Goal: Task Accomplishment & Management: Use online tool/utility

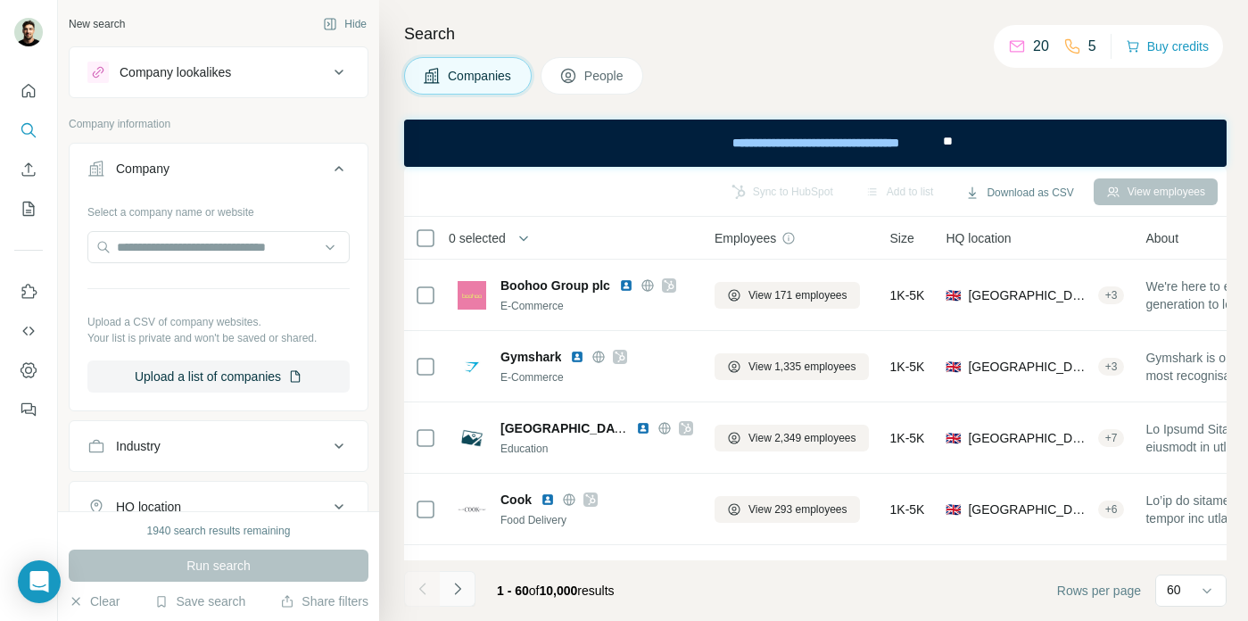
click at [467, 589] on button "Navigate to next page" at bounding box center [458, 589] width 36 height 36
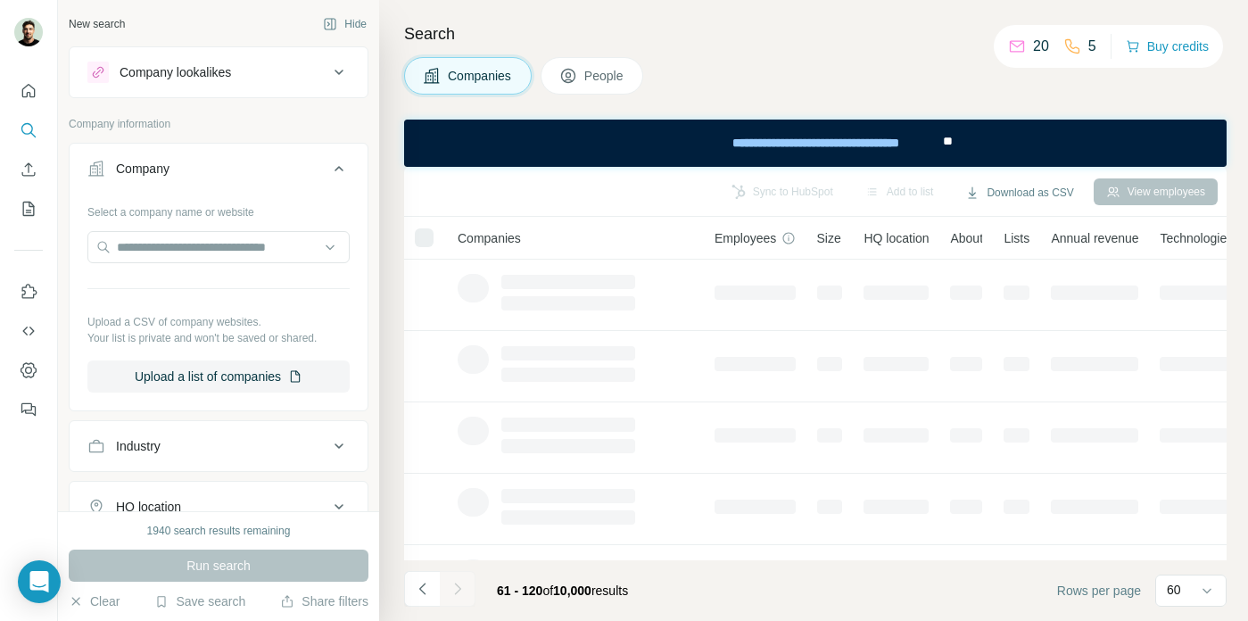
click at [467, 589] on div at bounding box center [458, 589] width 36 height 36
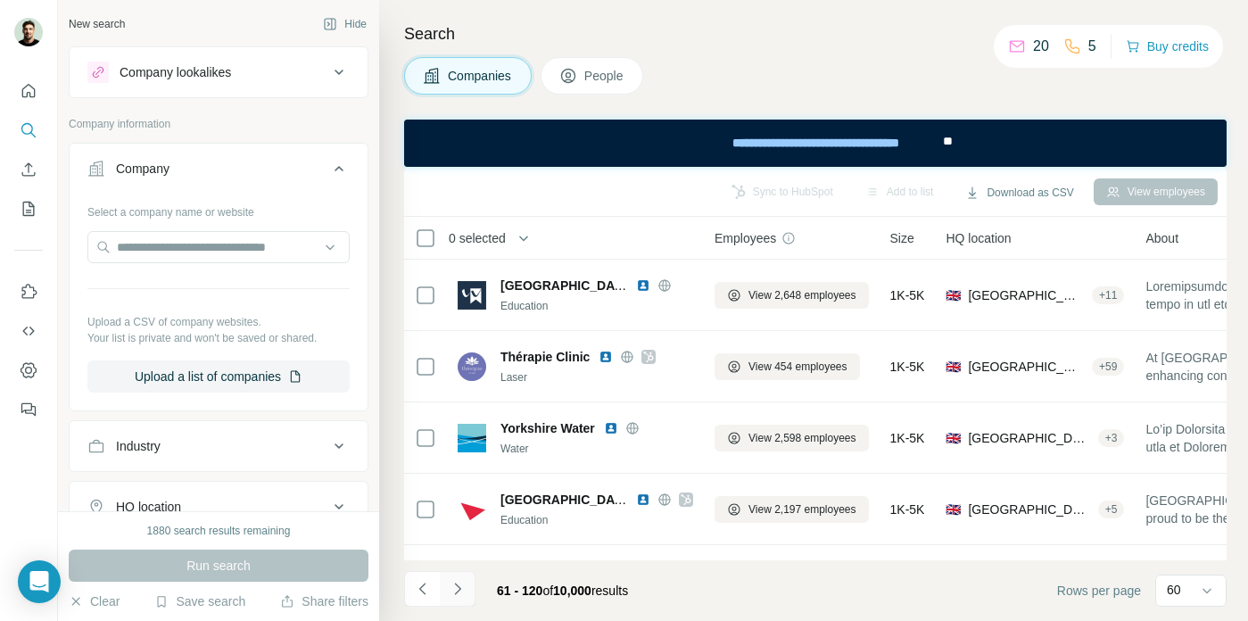
click at [460, 589] on icon "Navigate to next page" at bounding box center [457, 589] width 6 height 12
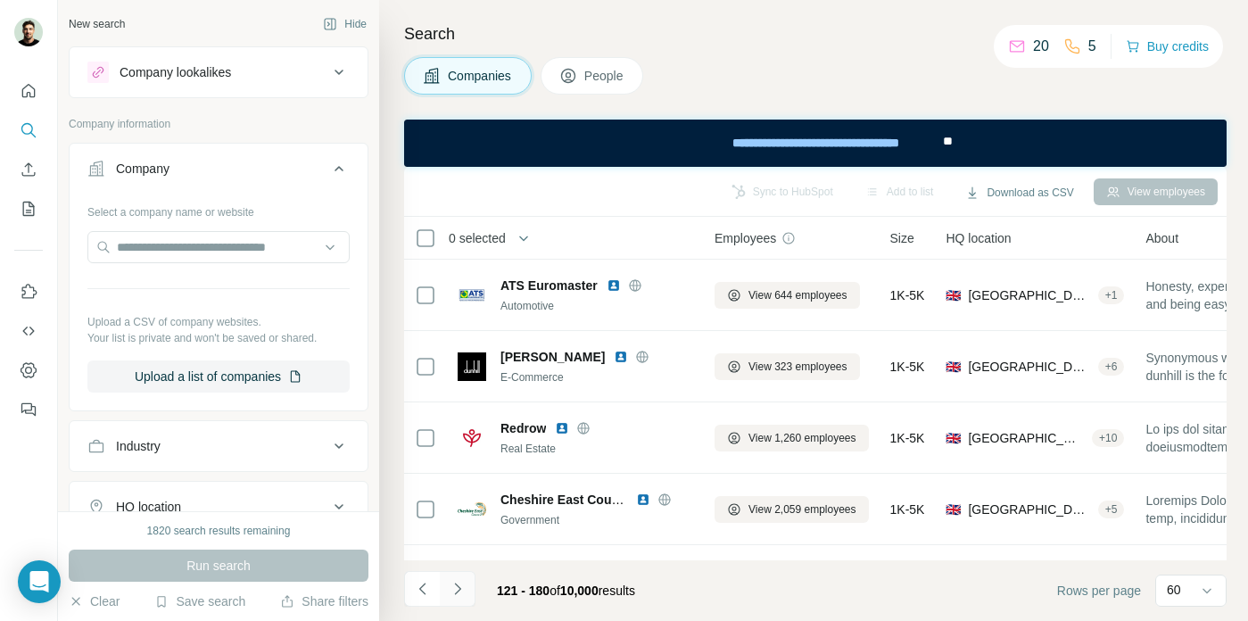
click at [460, 589] on icon "Navigate to next page" at bounding box center [457, 589] width 6 height 12
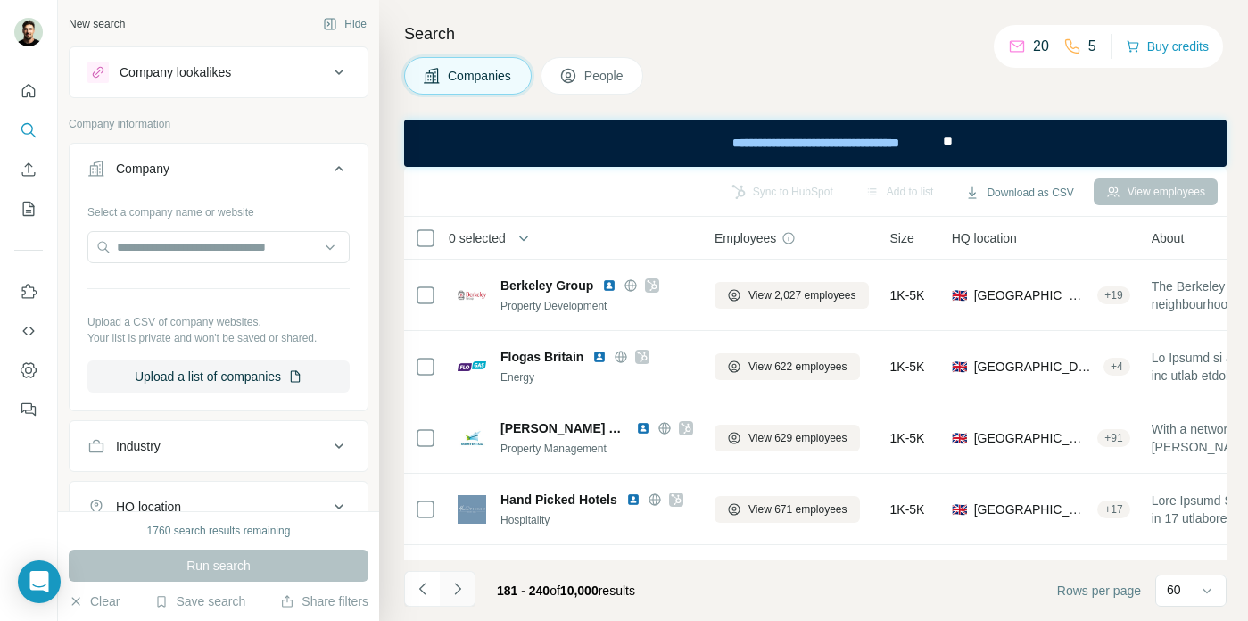
click at [460, 589] on icon "Navigate to next page" at bounding box center [457, 589] width 6 height 12
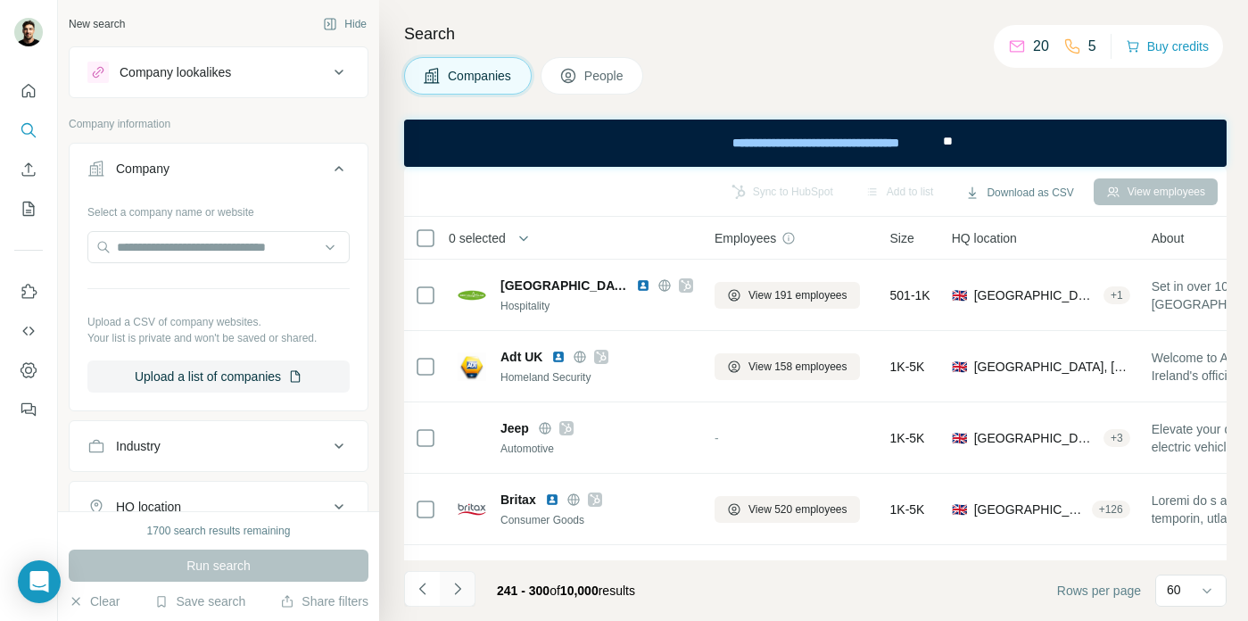
click at [460, 589] on icon "Navigate to next page" at bounding box center [457, 589] width 6 height 12
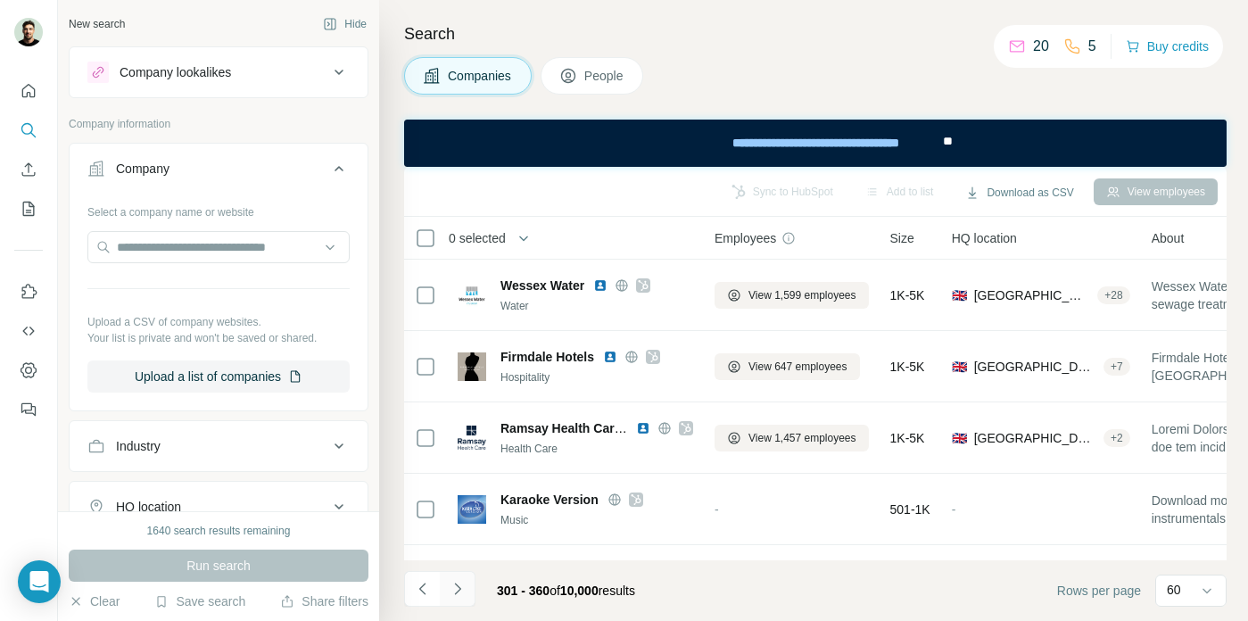
click at [460, 589] on icon "Navigate to next page" at bounding box center [457, 589] width 6 height 12
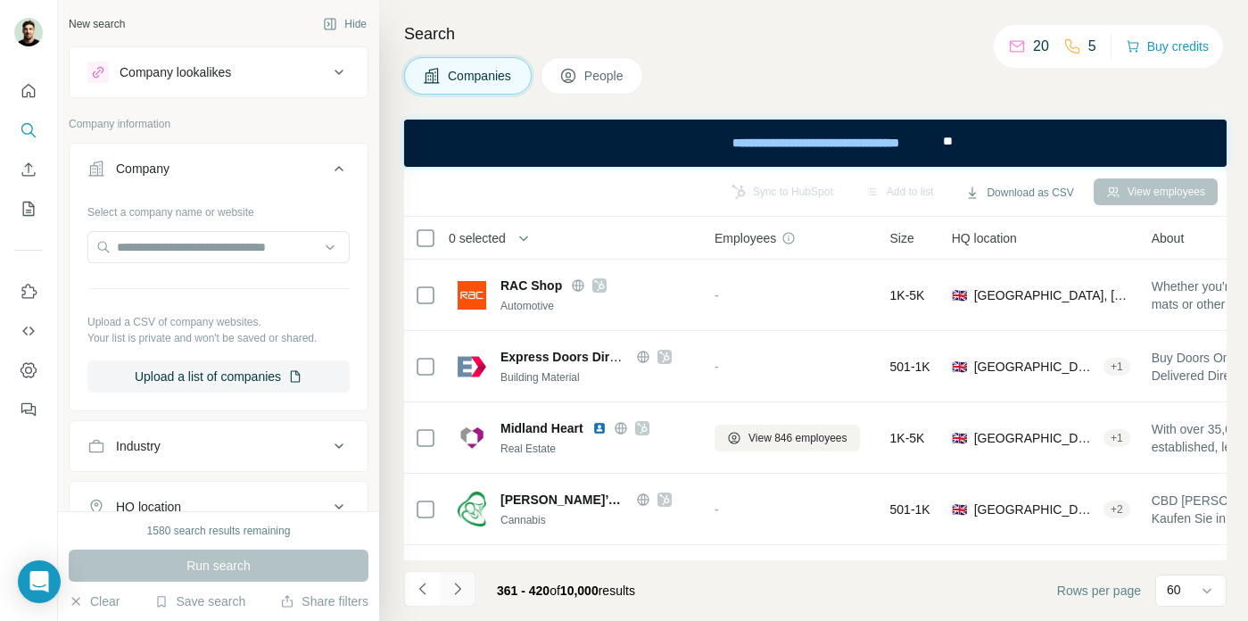
click at [460, 589] on icon "Navigate to next page" at bounding box center [457, 589] width 6 height 12
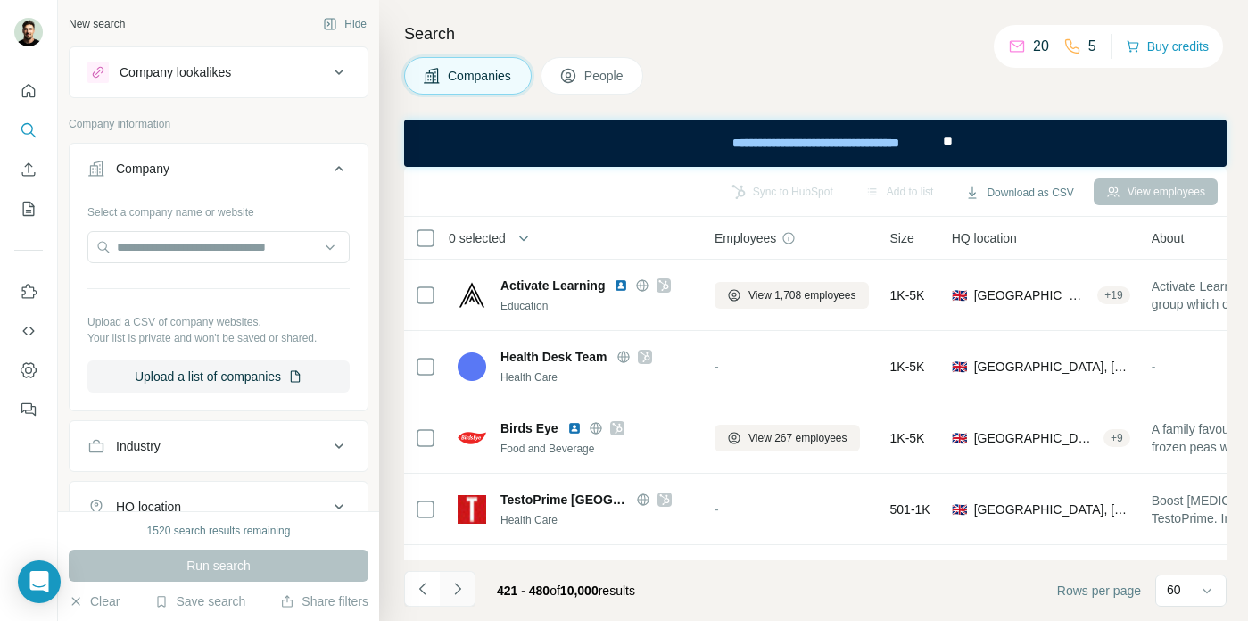
click at [460, 589] on icon "Navigate to next page" at bounding box center [457, 589] width 6 height 12
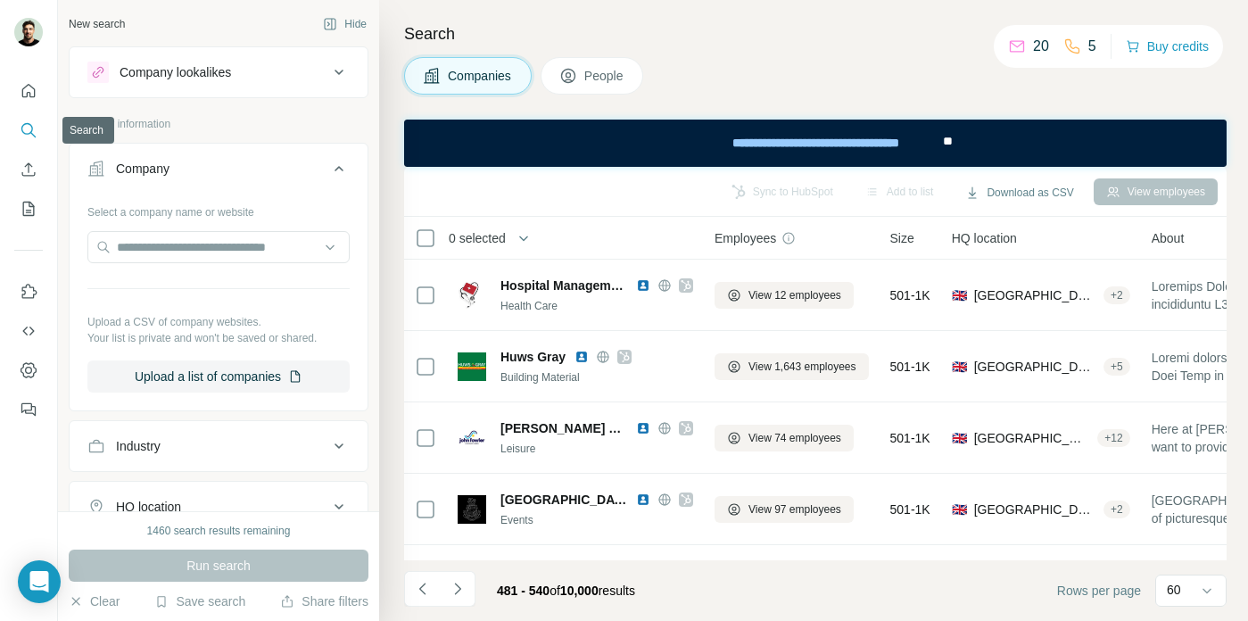
click at [34, 126] on icon "Search" at bounding box center [29, 130] width 18 height 18
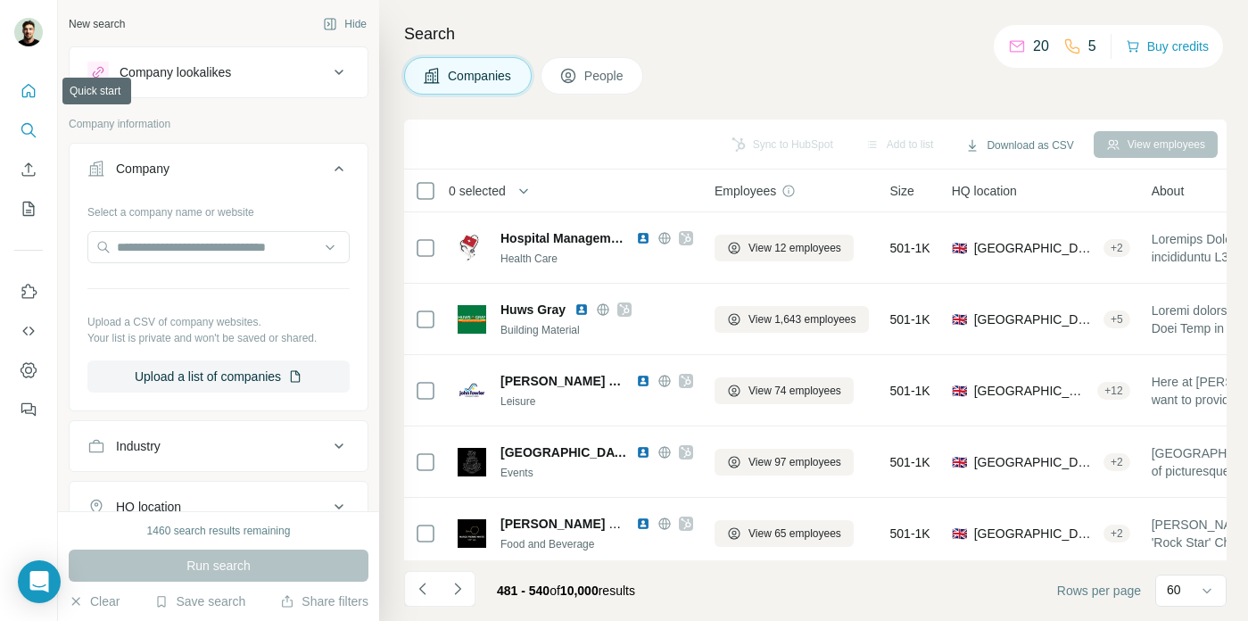
click at [29, 91] on icon "Quick start" at bounding box center [29, 91] width 18 height 18
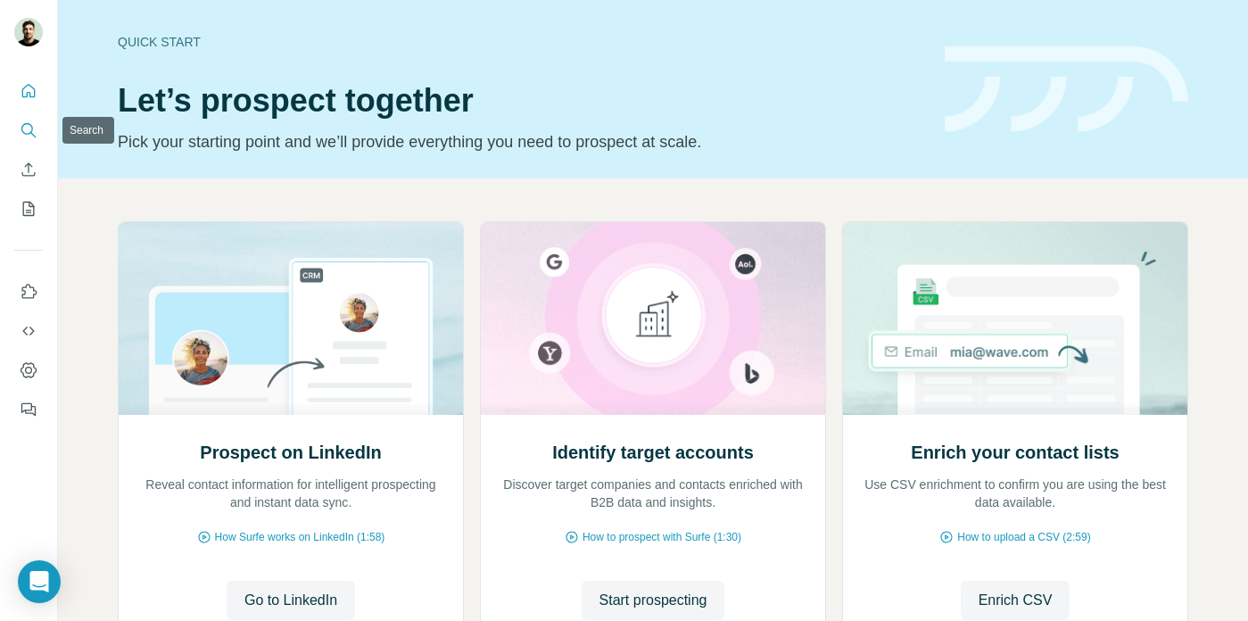
click at [26, 129] on icon "Search" at bounding box center [29, 130] width 18 height 18
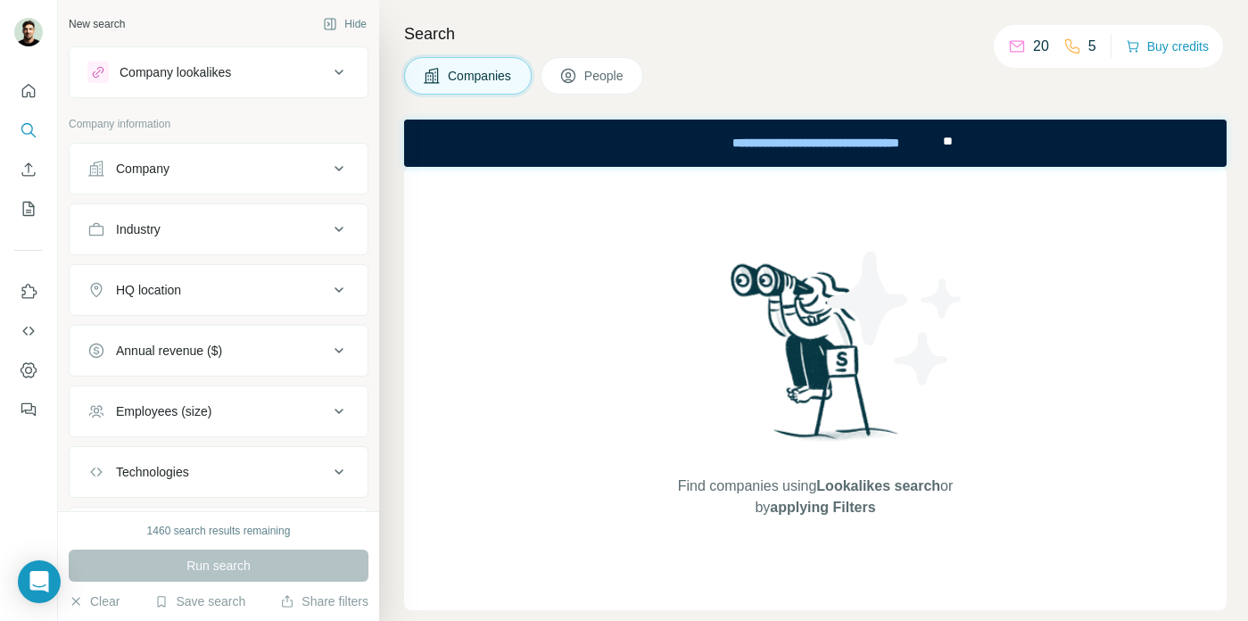
click at [341, 71] on icon at bounding box center [339, 72] width 9 height 5
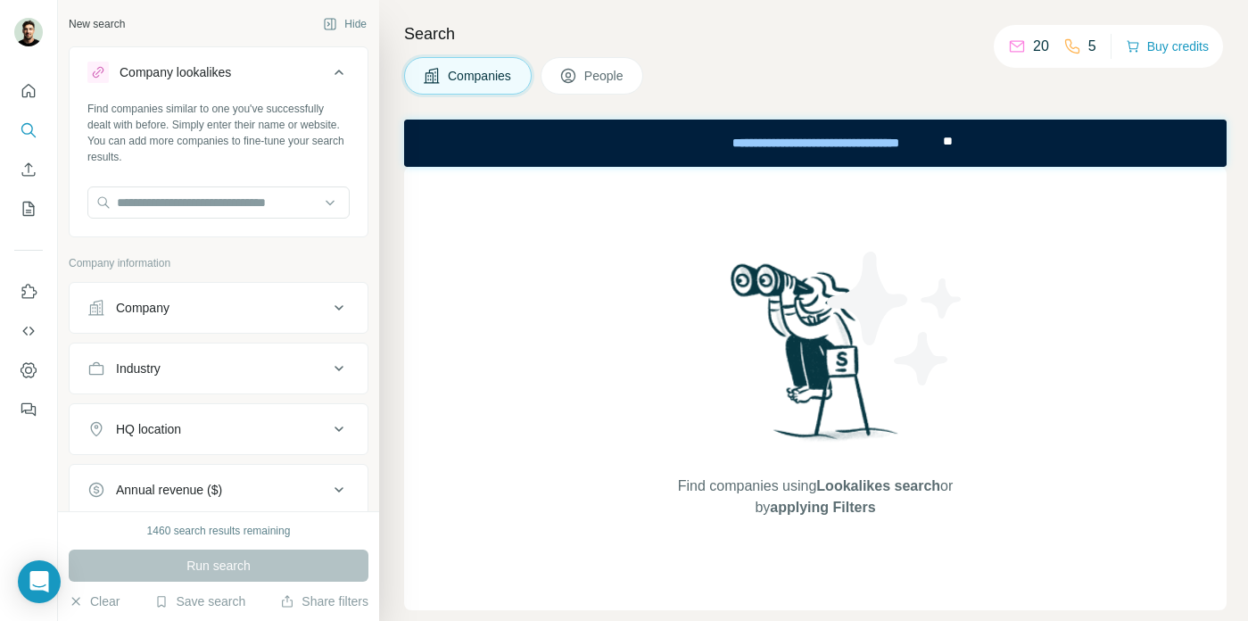
click at [341, 71] on icon at bounding box center [338, 72] width 21 height 21
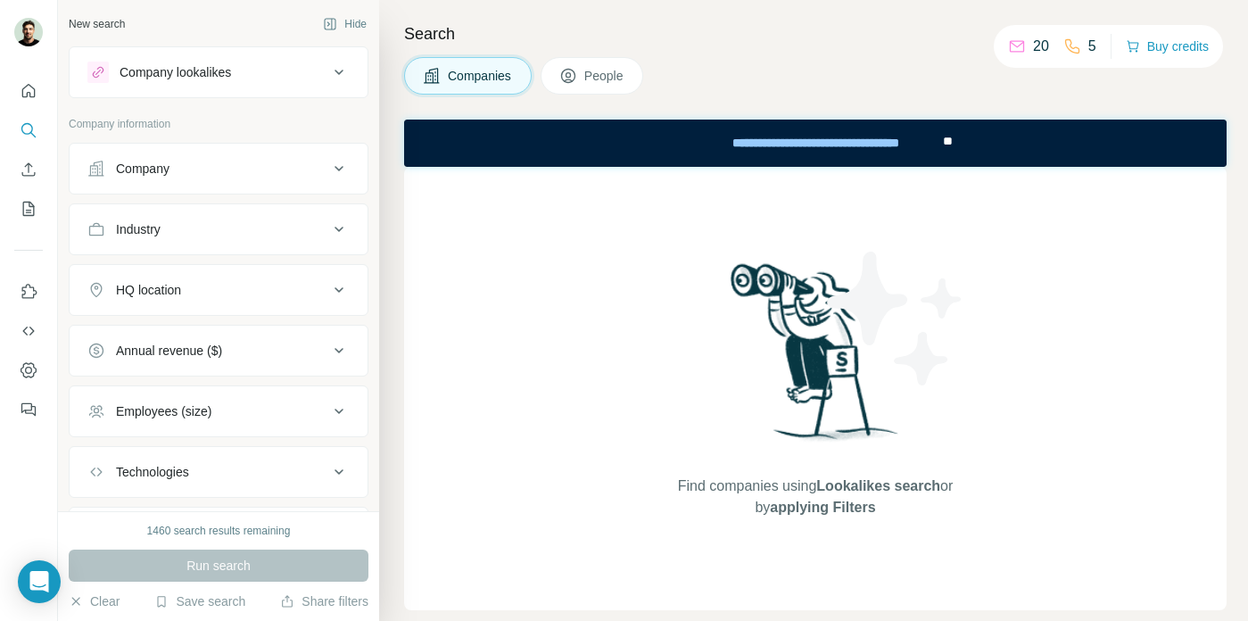
scroll to position [97, 0]
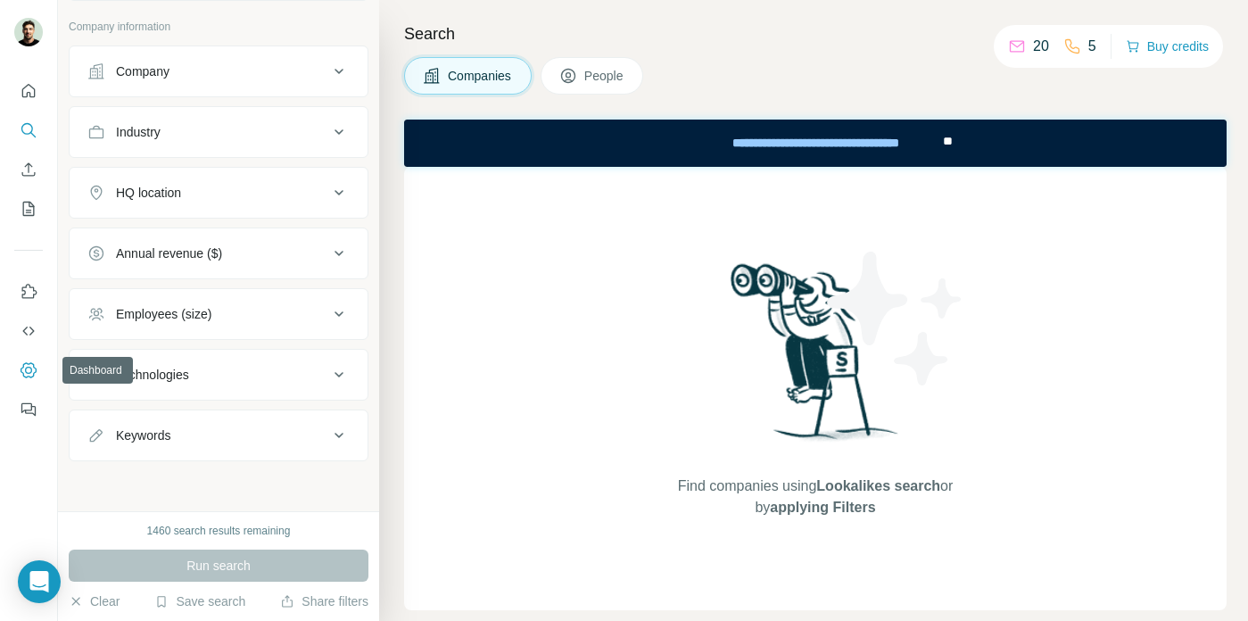
click at [29, 373] on icon "Dashboard" at bounding box center [28, 370] width 7 height 7
click at [35, 204] on icon "My lists" at bounding box center [29, 209] width 18 height 18
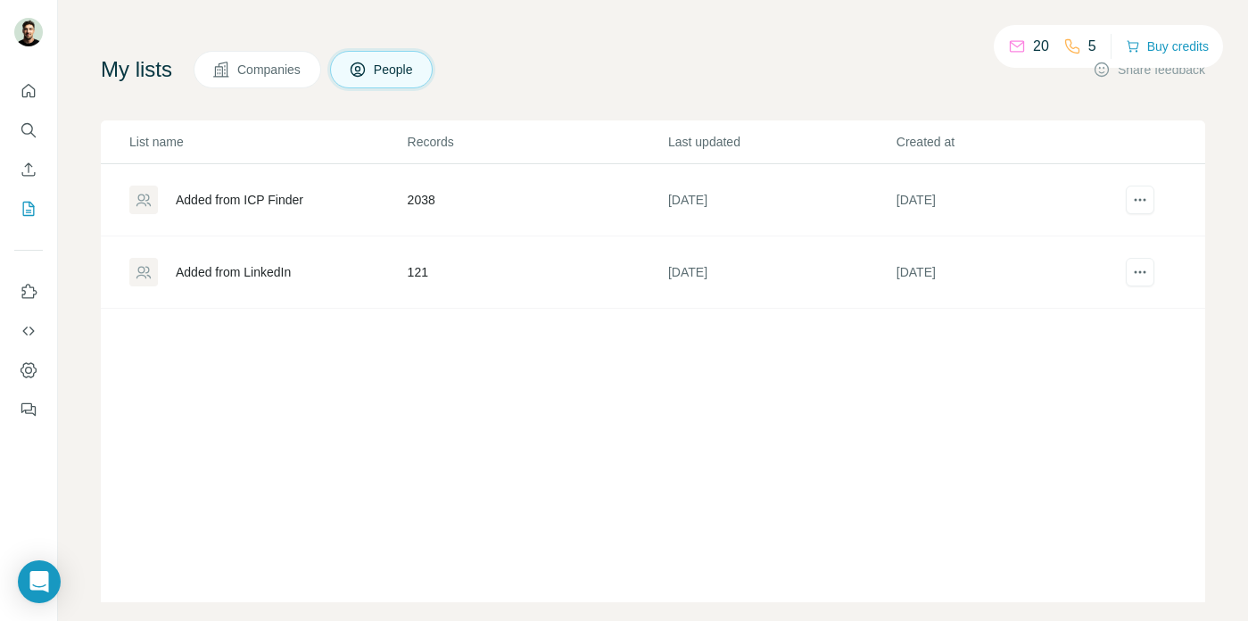
scroll to position [7, 0]
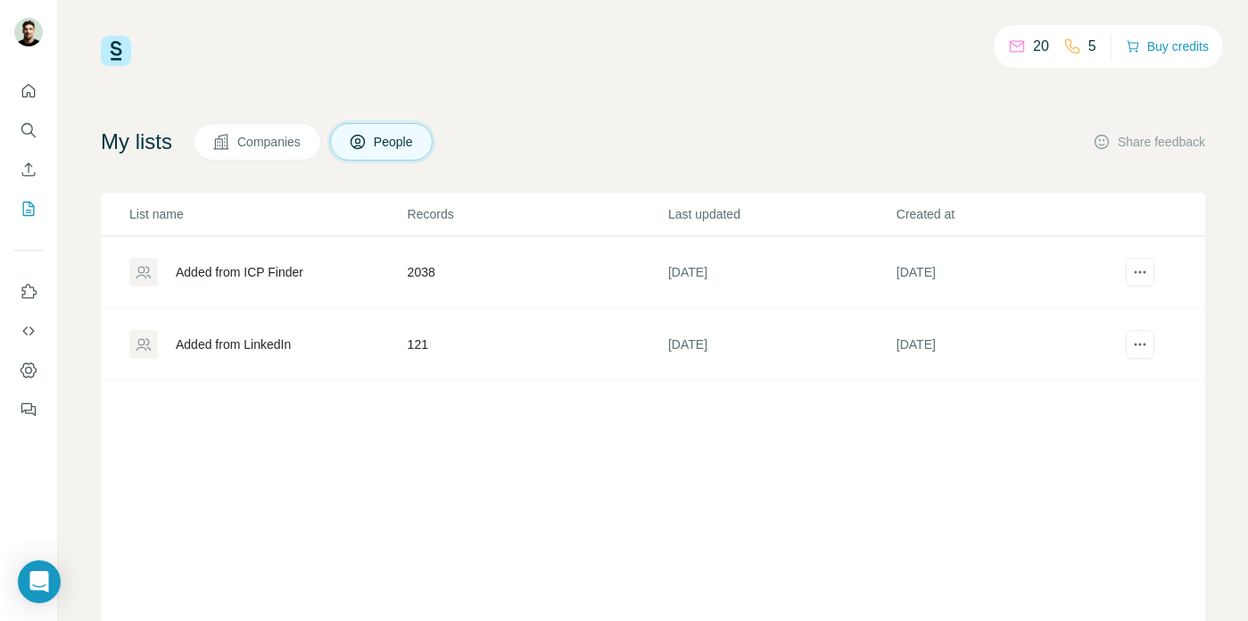
click at [245, 274] on div "Added from ICP Finder" at bounding box center [240, 272] width 128 height 18
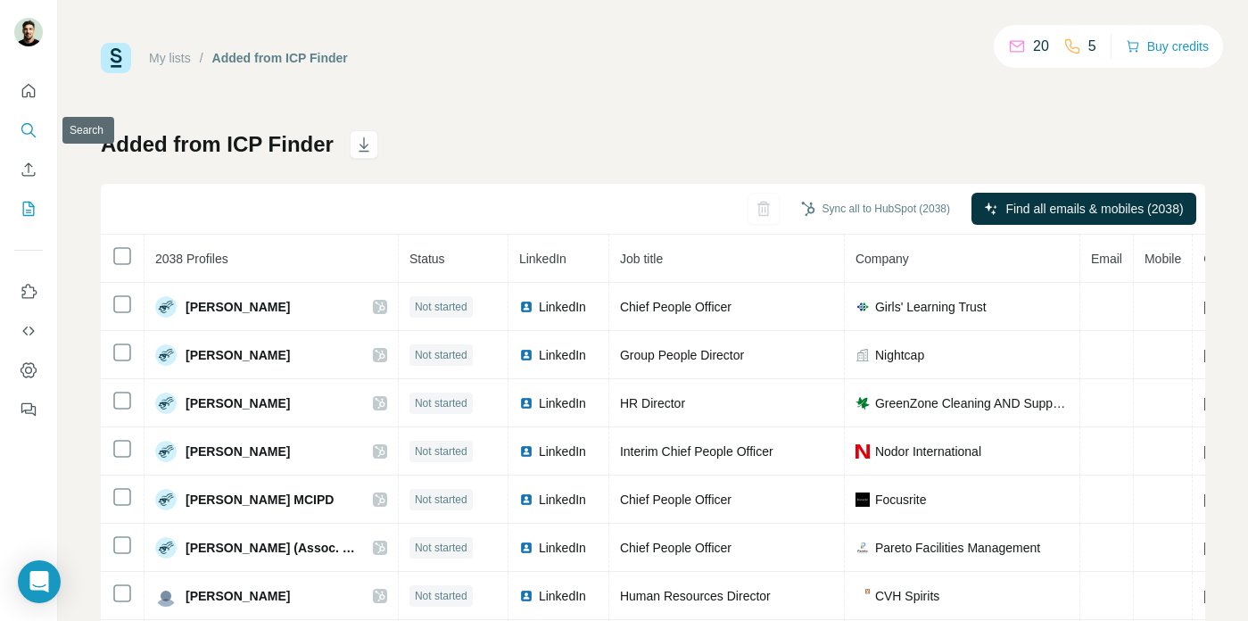
click at [33, 130] on icon "Search" at bounding box center [29, 130] width 18 height 18
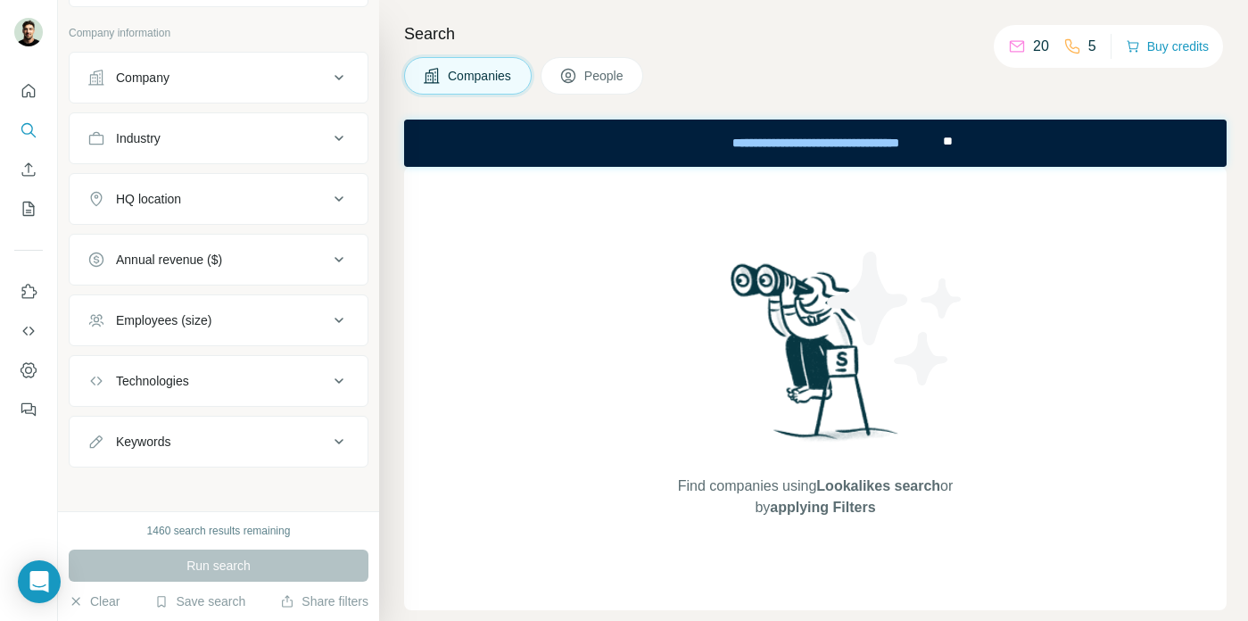
scroll to position [97, 0]
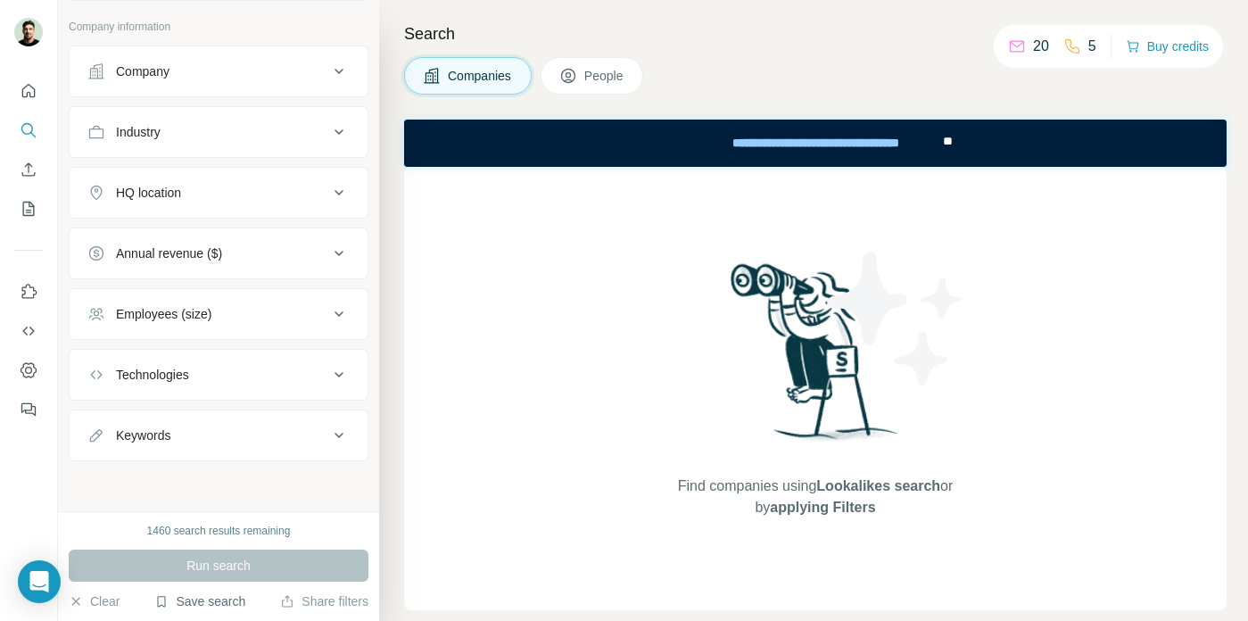
click at [232, 604] on button "Save search" at bounding box center [199, 602] width 91 height 18
click at [257, 573] on div "View my saved searches" at bounding box center [250, 570] width 188 height 36
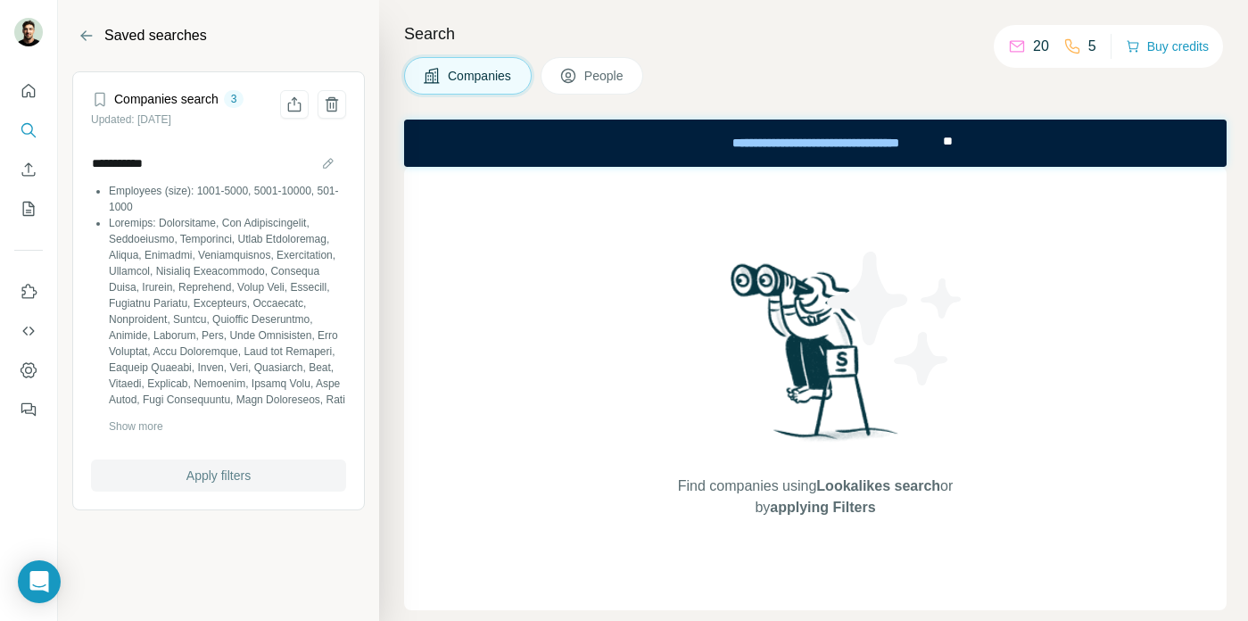
click at [221, 489] on button "Apply filters" at bounding box center [218, 476] width 255 height 32
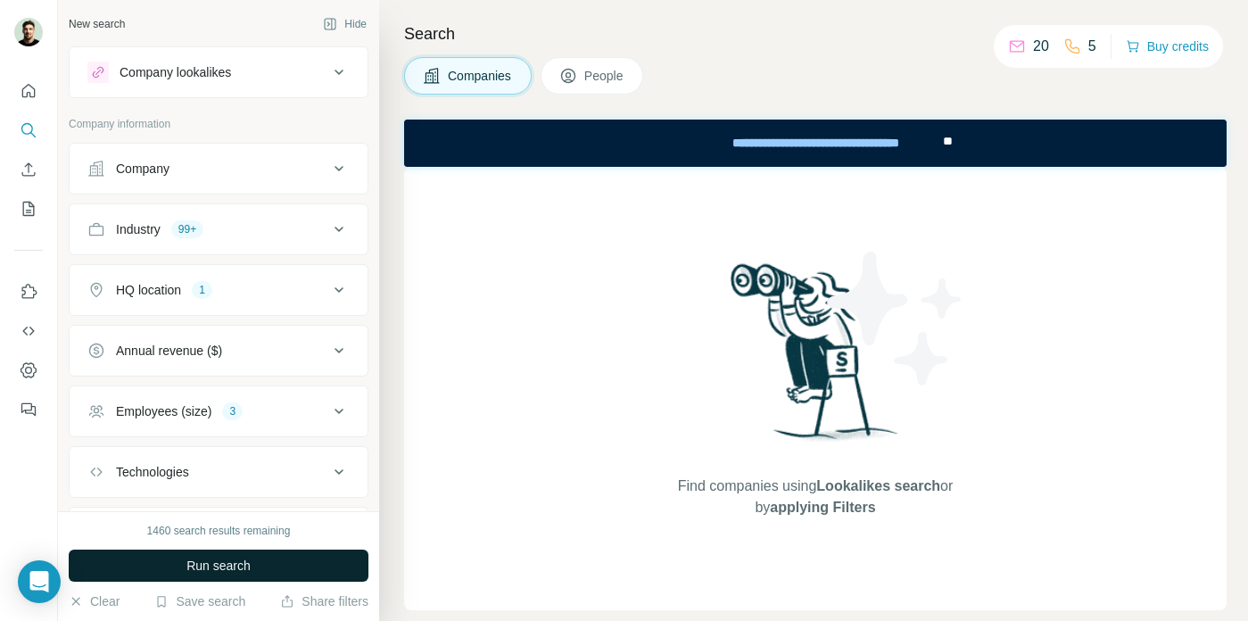
click at [315, 562] on button "Run search" at bounding box center [219, 566] width 300 height 32
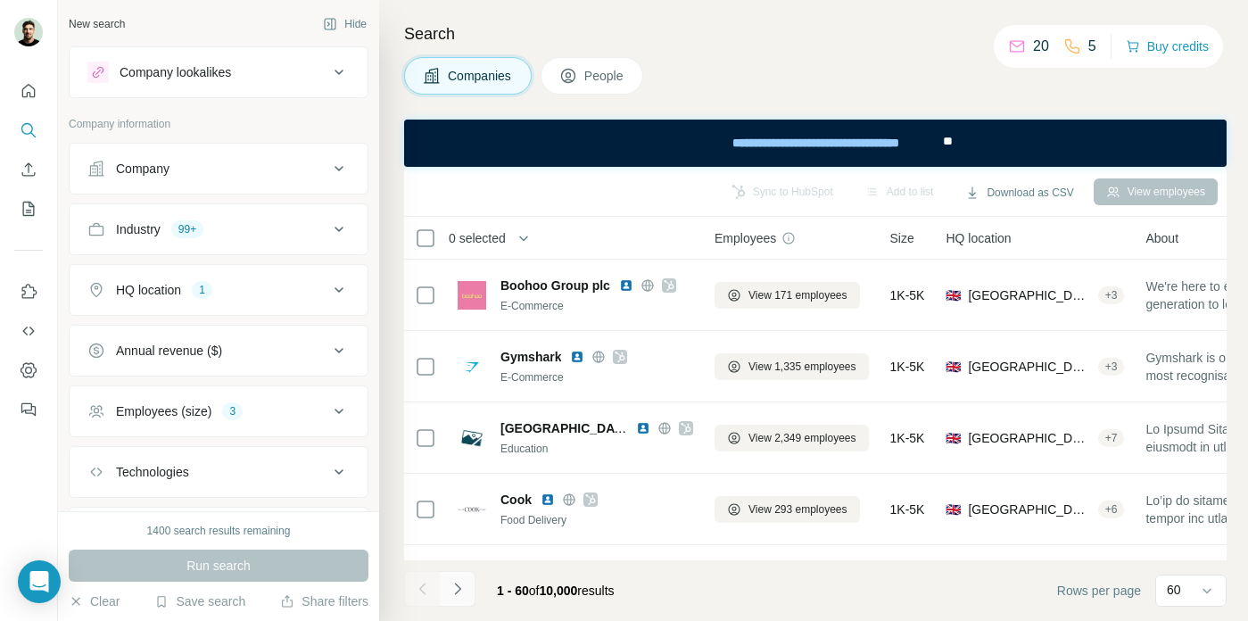
click at [468, 590] on button "Navigate to next page" at bounding box center [458, 589] width 36 height 36
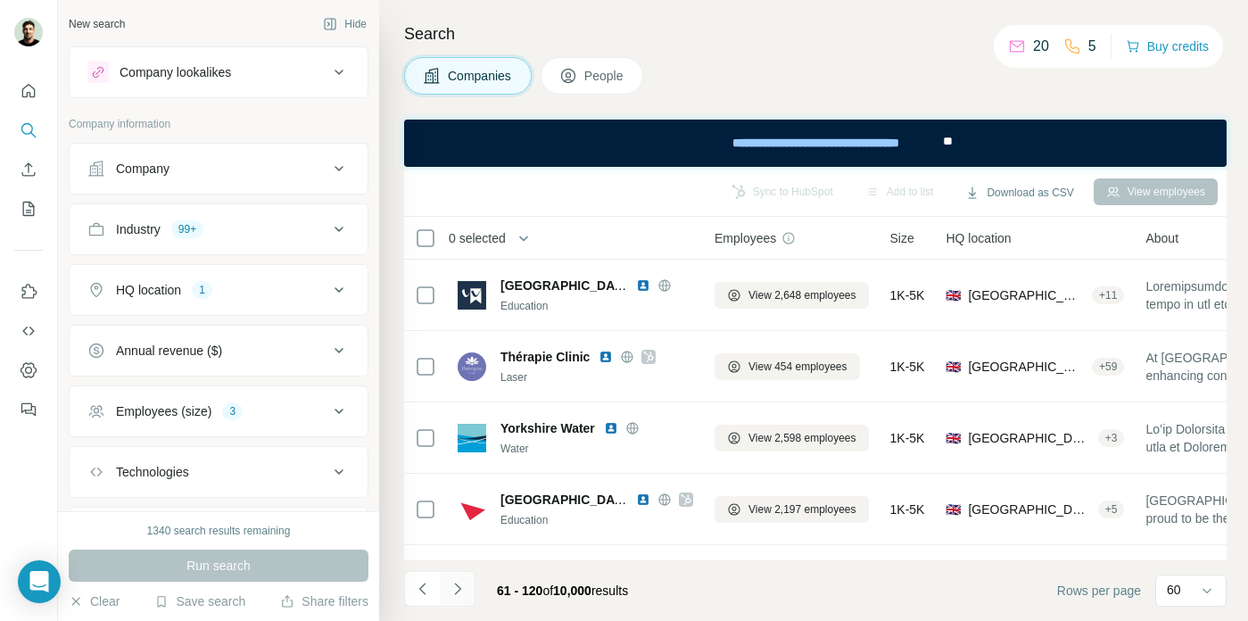
click at [466, 590] on icon "Navigate to next page" at bounding box center [458, 589] width 18 height 18
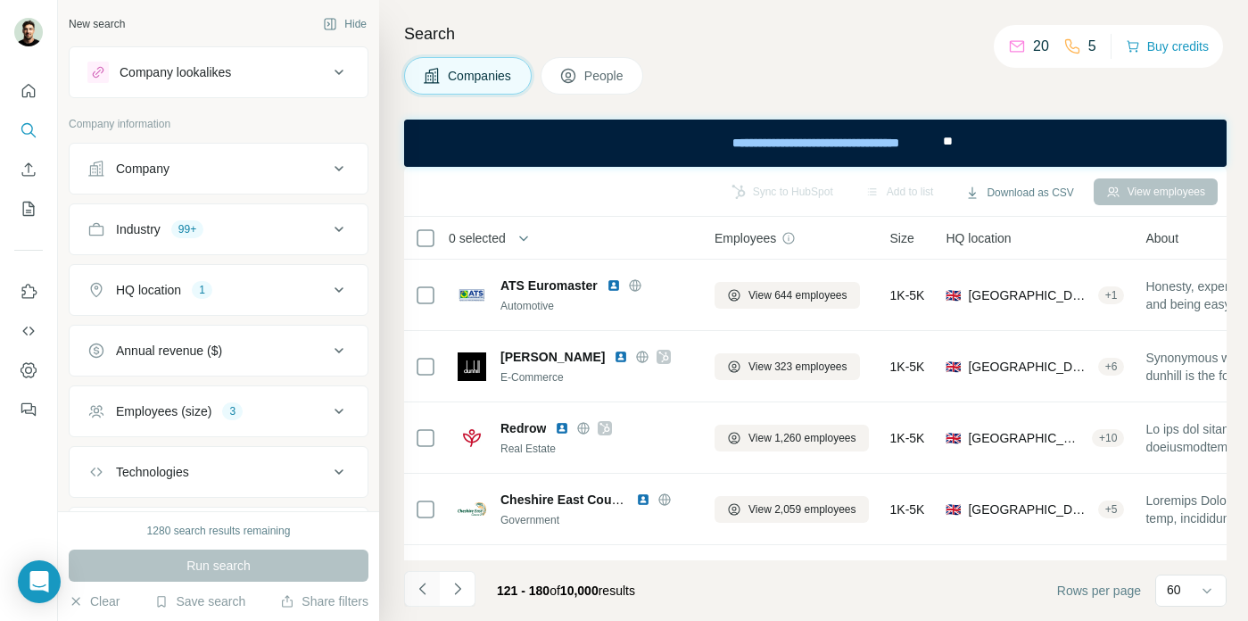
click at [428, 587] on icon "Navigate to previous page" at bounding box center [423, 589] width 18 height 18
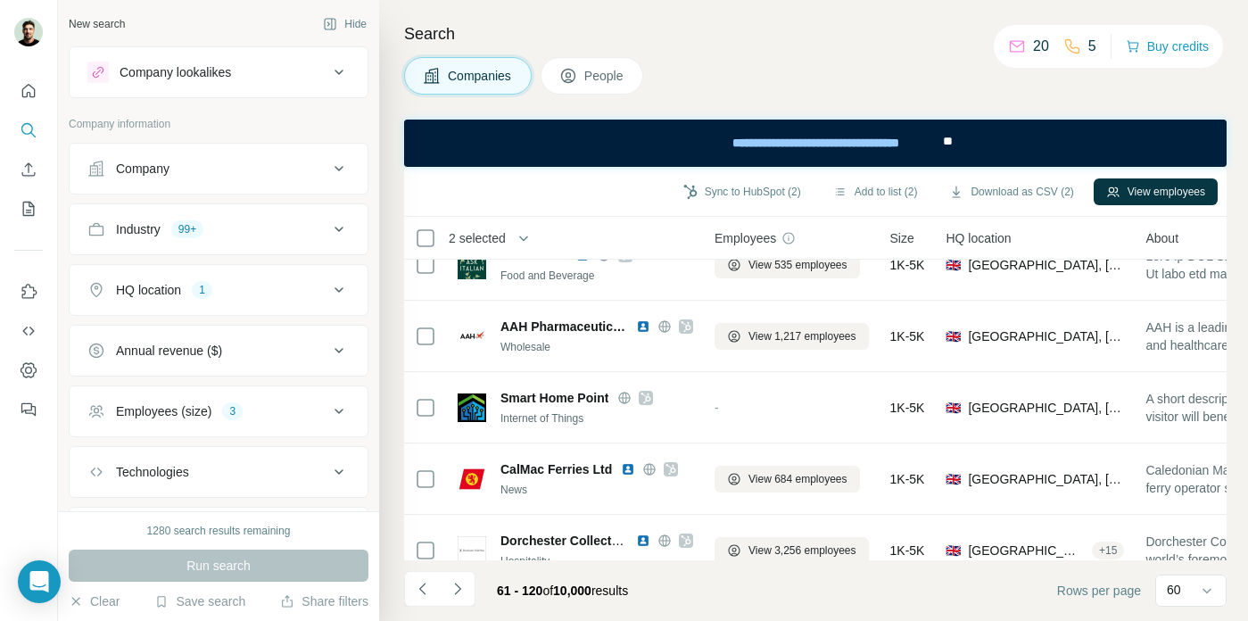
scroll to position [551, 0]
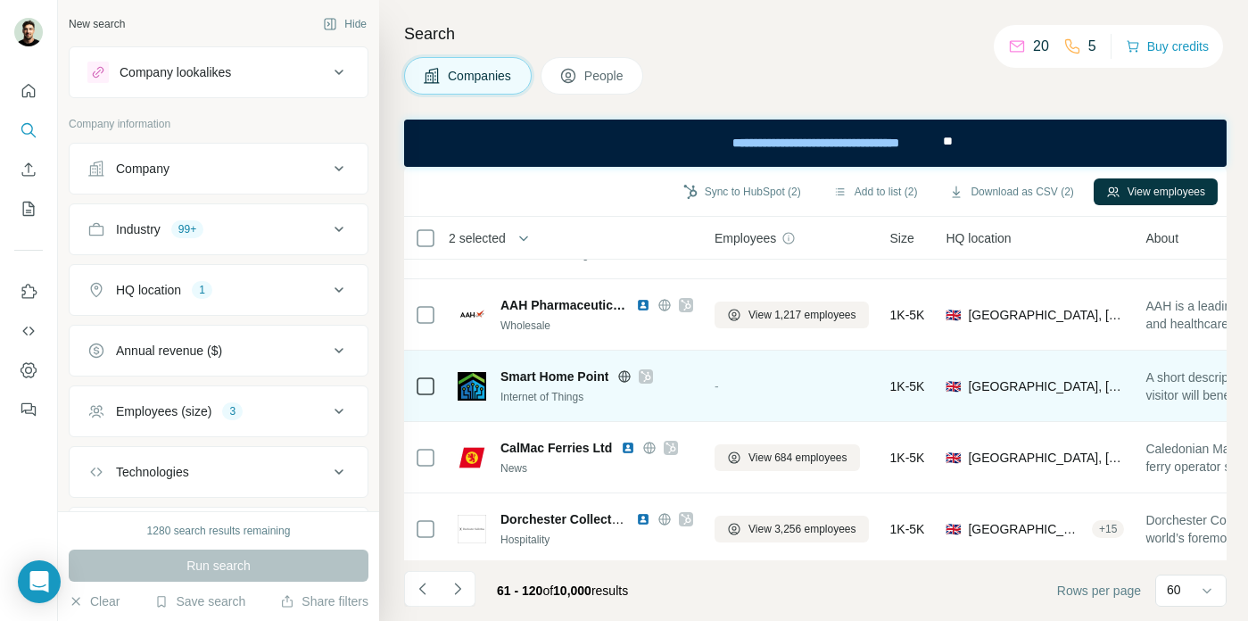
click at [431, 397] on div at bounding box center [425, 385] width 21 height 49
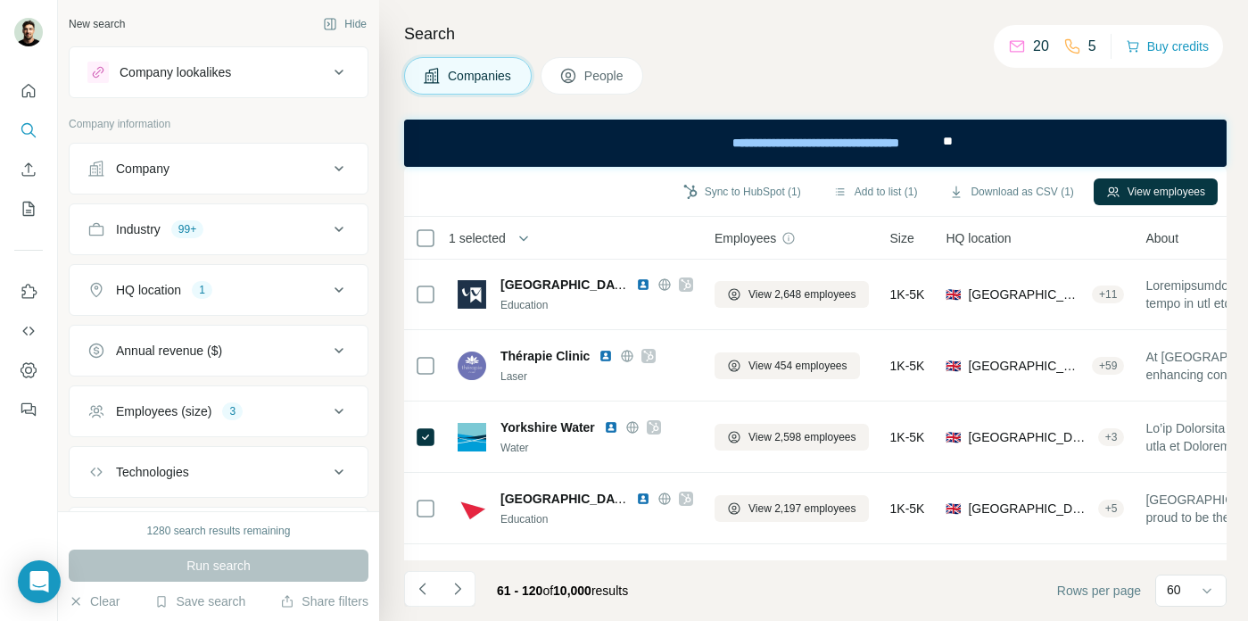
scroll to position [0, 0]
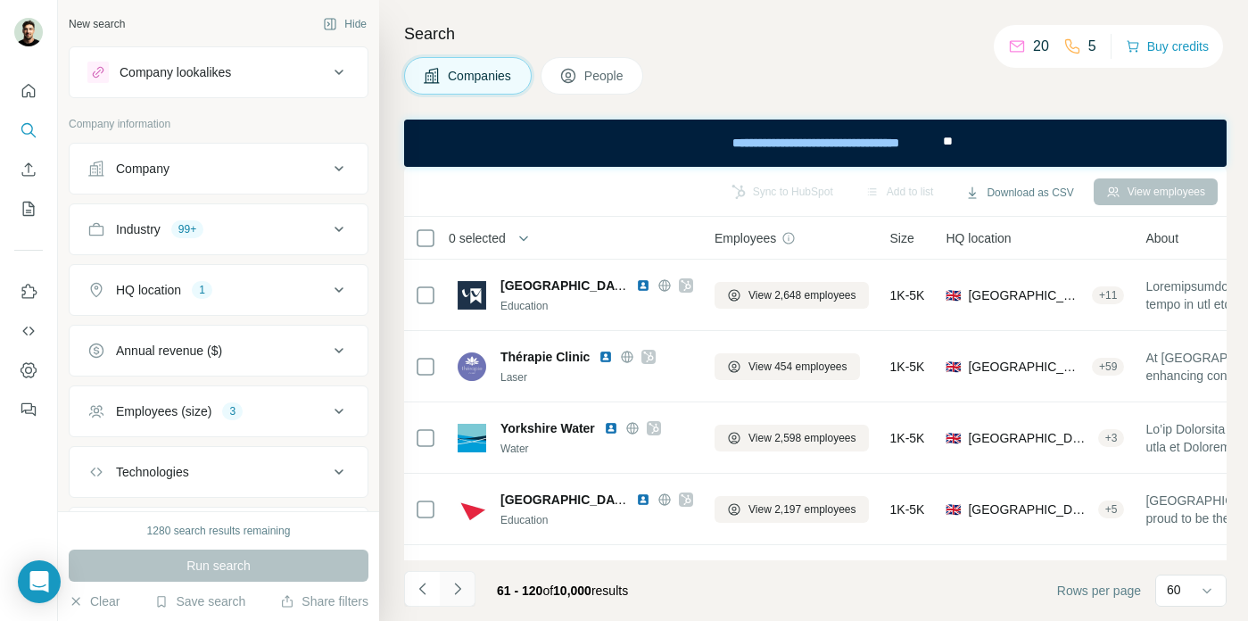
click at [463, 586] on icon "Navigate to next page" at bounding box center [458, 589] width 18 height 18
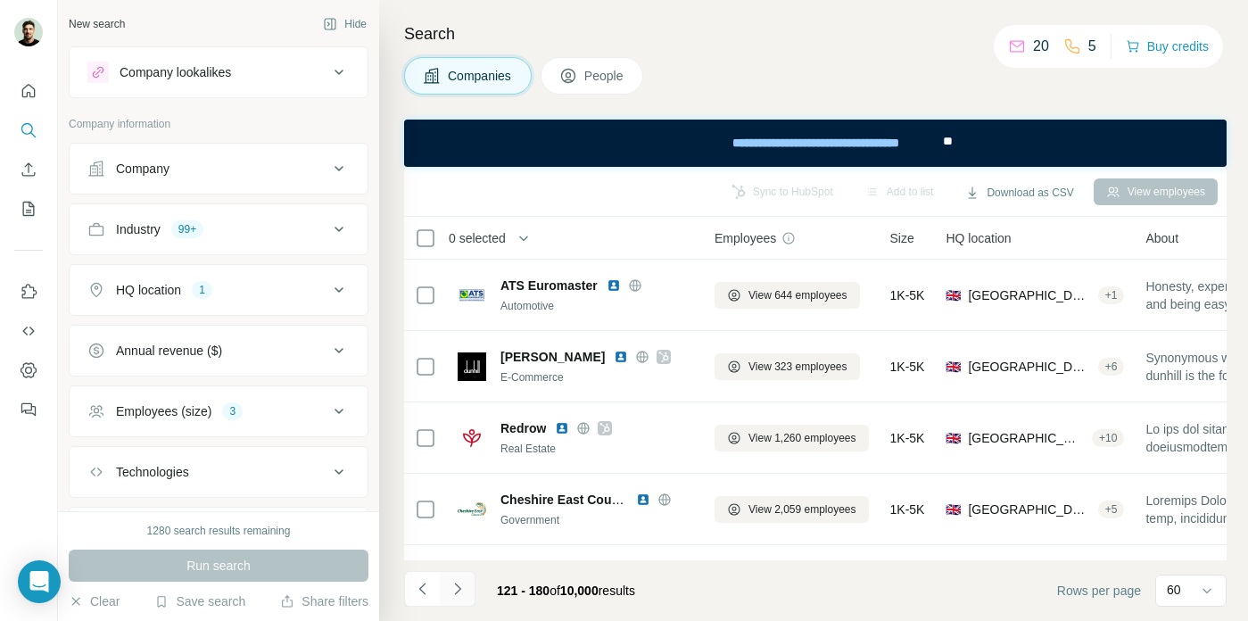
click at [463, 586] on icon "Navigate to next page" at bounding box center [458, 589] width 18 height 18
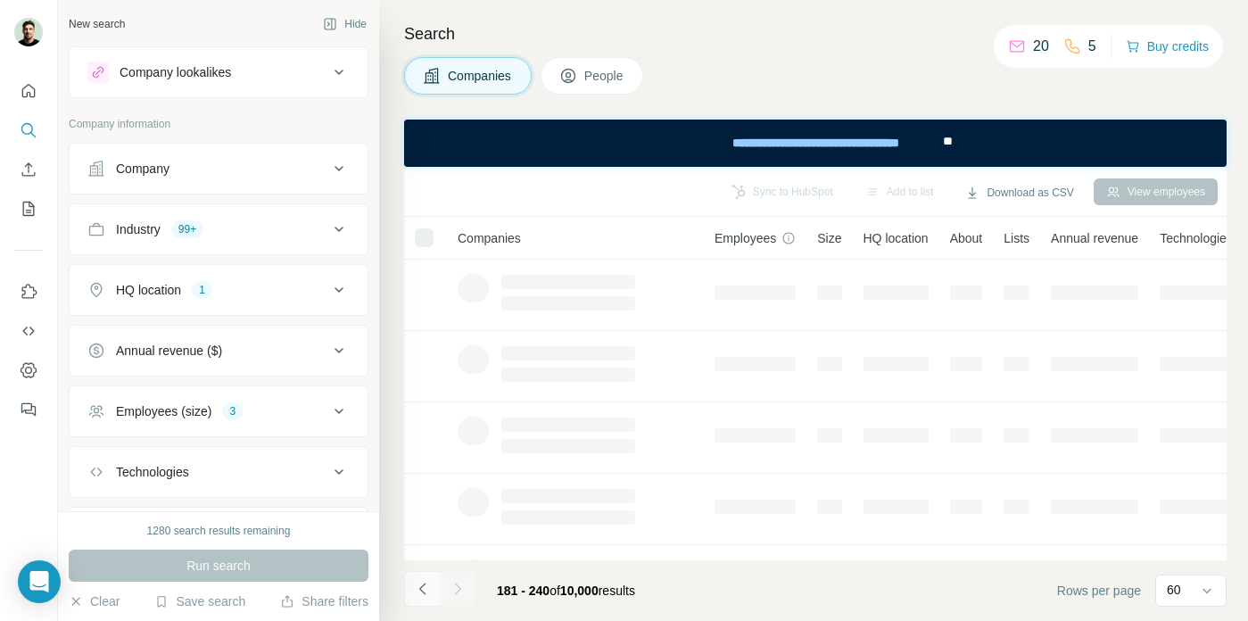
click at [427, 589] on icon "Navigate to previous page" at bounding box center [423, 589] width 18 height 18
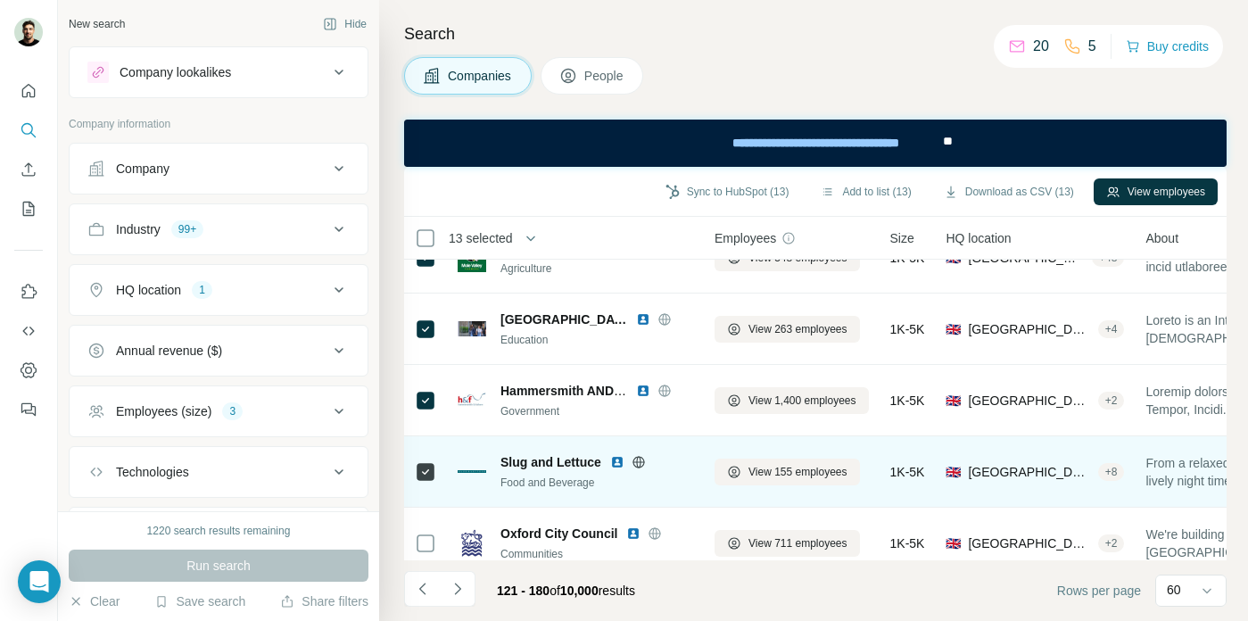
scroll to position [1673, 0]
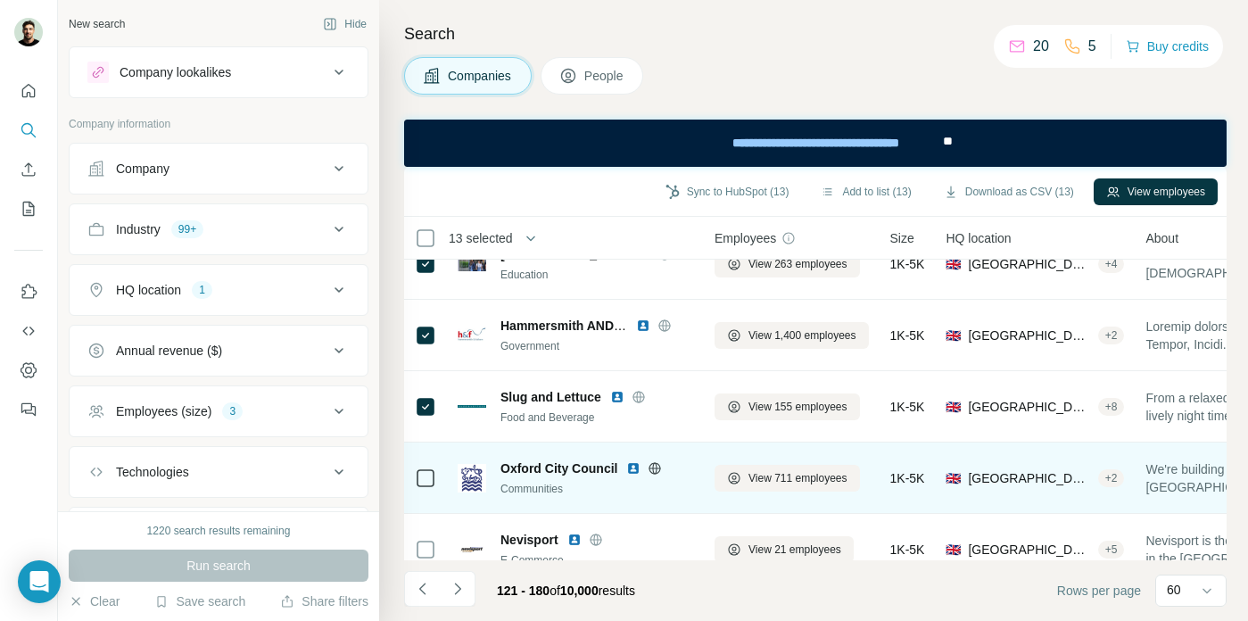
click at [435, 479] on icon at bounding box center [425, 478] width 21 height 21
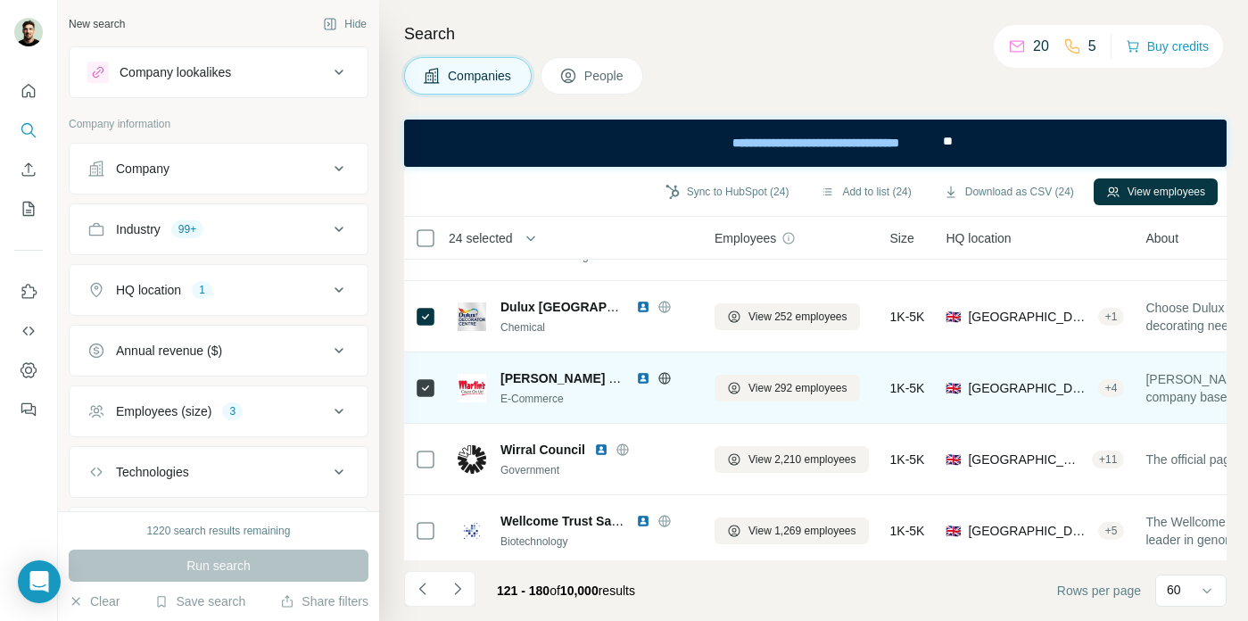
scroll to position [2844, 0]
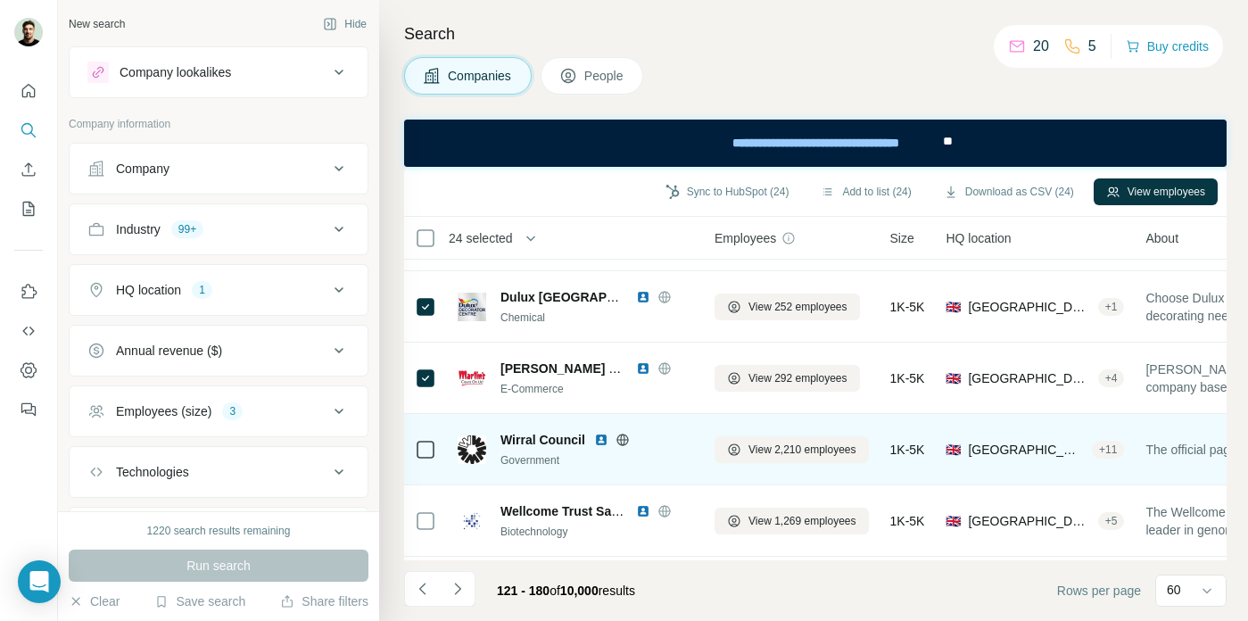
click at [431, 458] on icon at bounding box center [425, 449] width 21 height 21
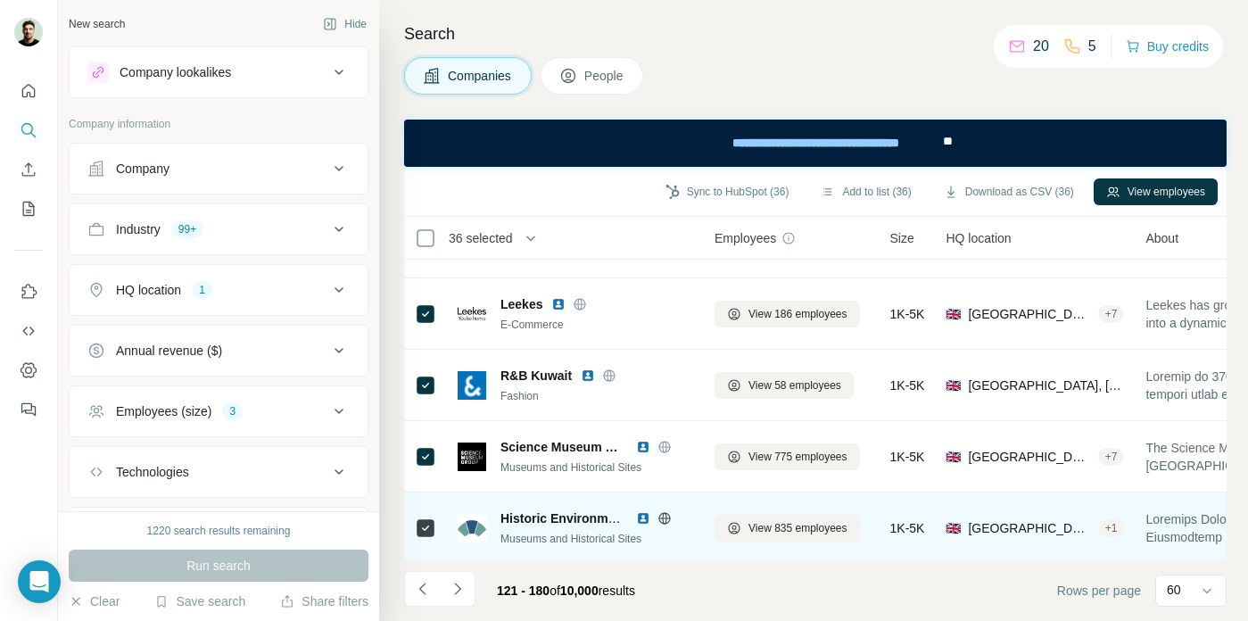
scroll to position [3983, 0]
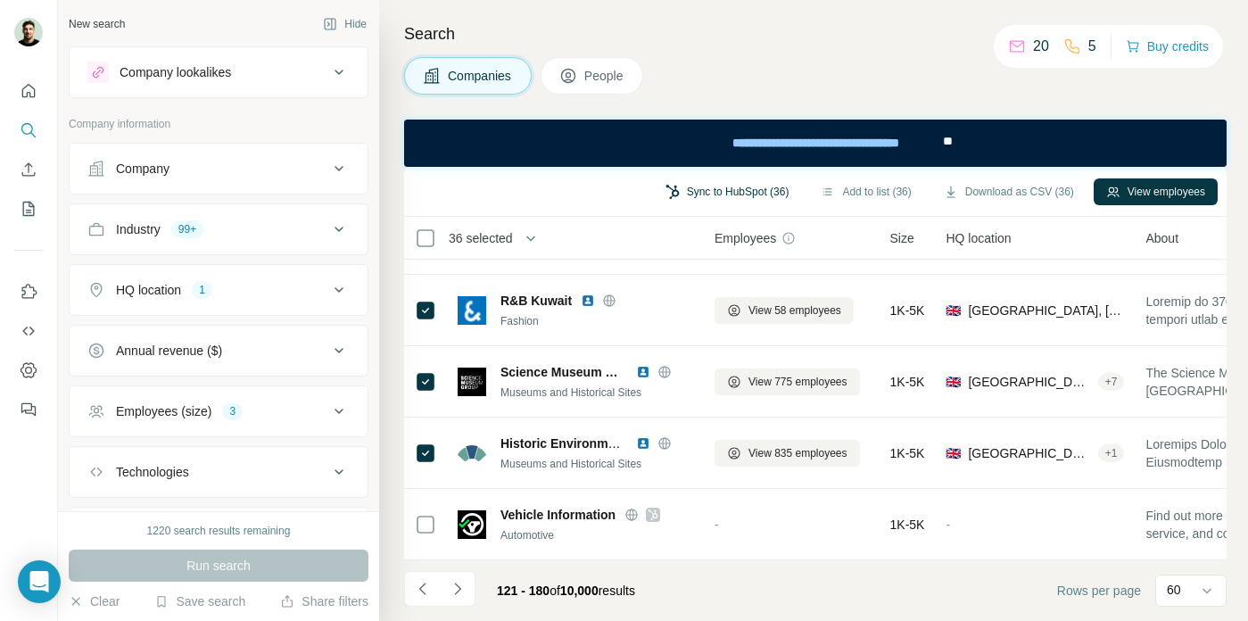
click at [762, 187] on button "Sync to HubSpot (36)" at bounding box center [727, 191] width 149 height 27
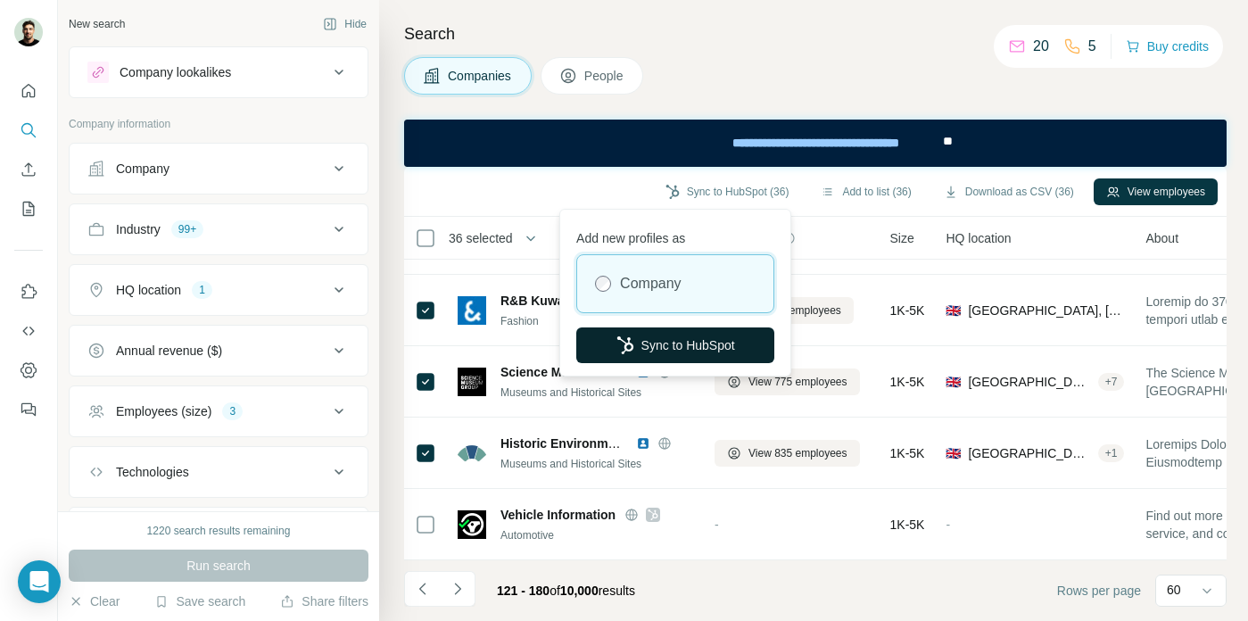
click at [657, 345] on button "Sync to HubSpot" at bounding box center [675, 345] width 198 height 36
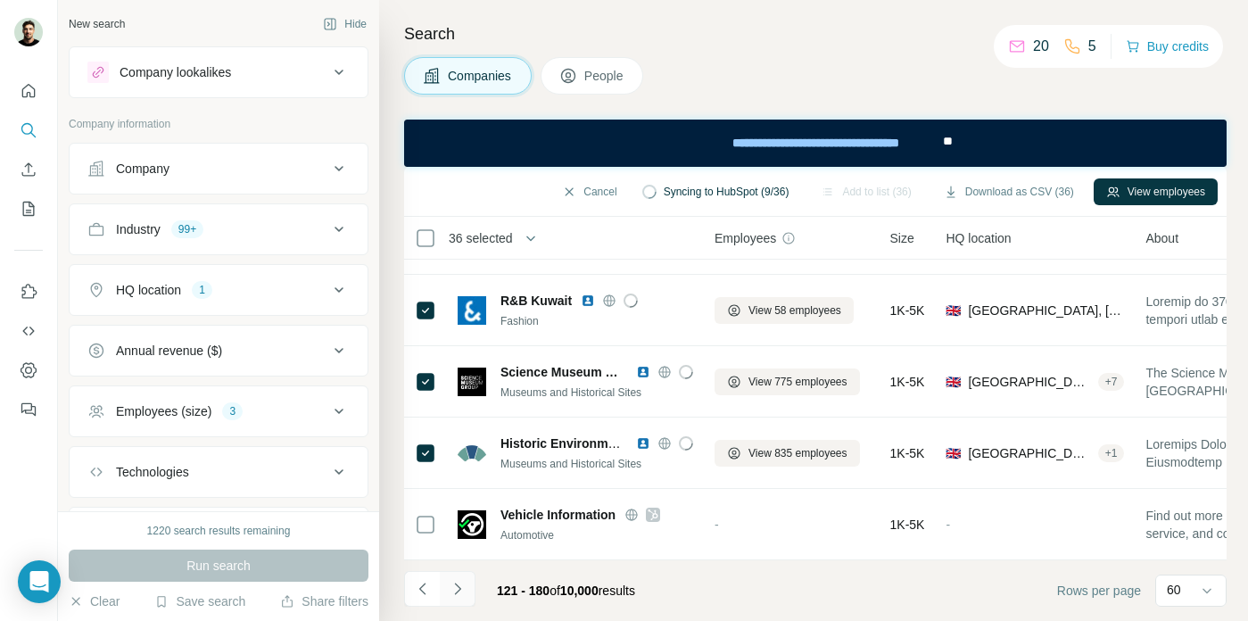
click at [464, 589] on icon "Navigate to next page" at bounding box center [458, 589] width 18 height 18
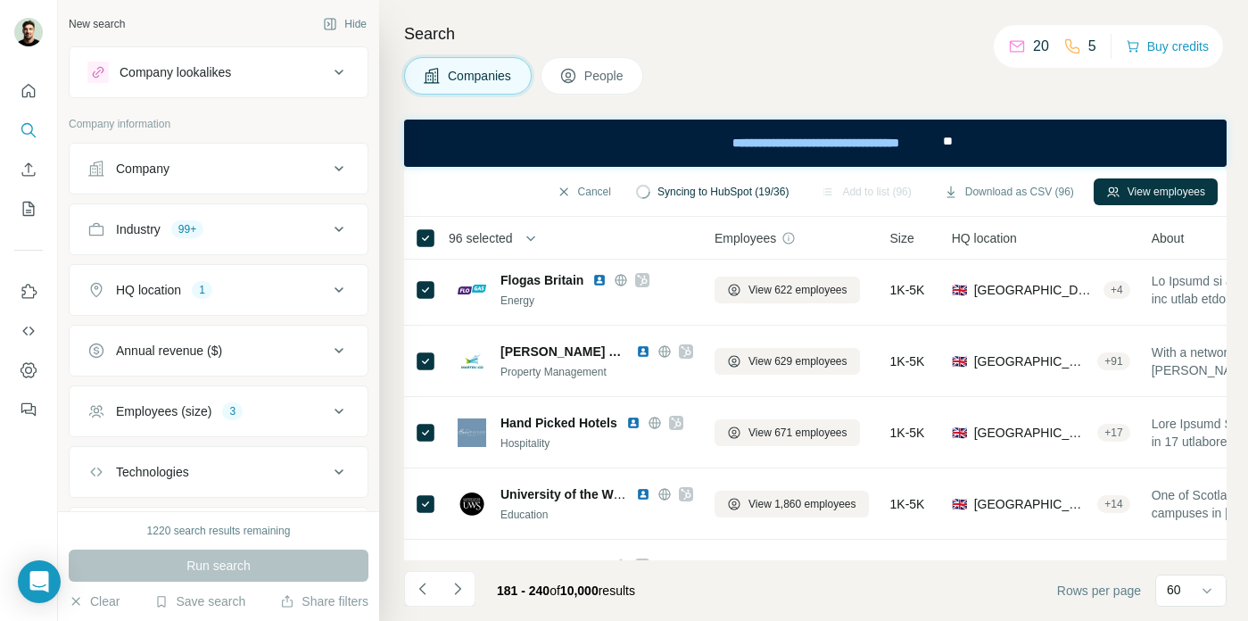
scroll to position [0, 0]
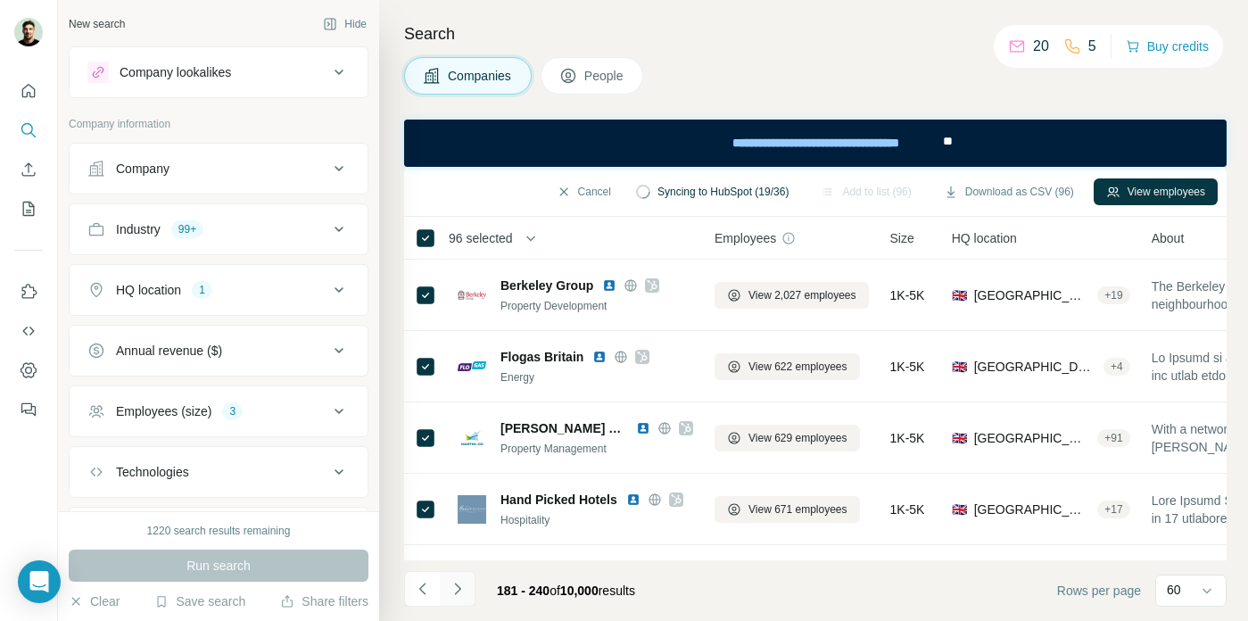
click at [455, 586] on icon "Navigate to next page" at bounding box center [458, 589] width 18 height 18
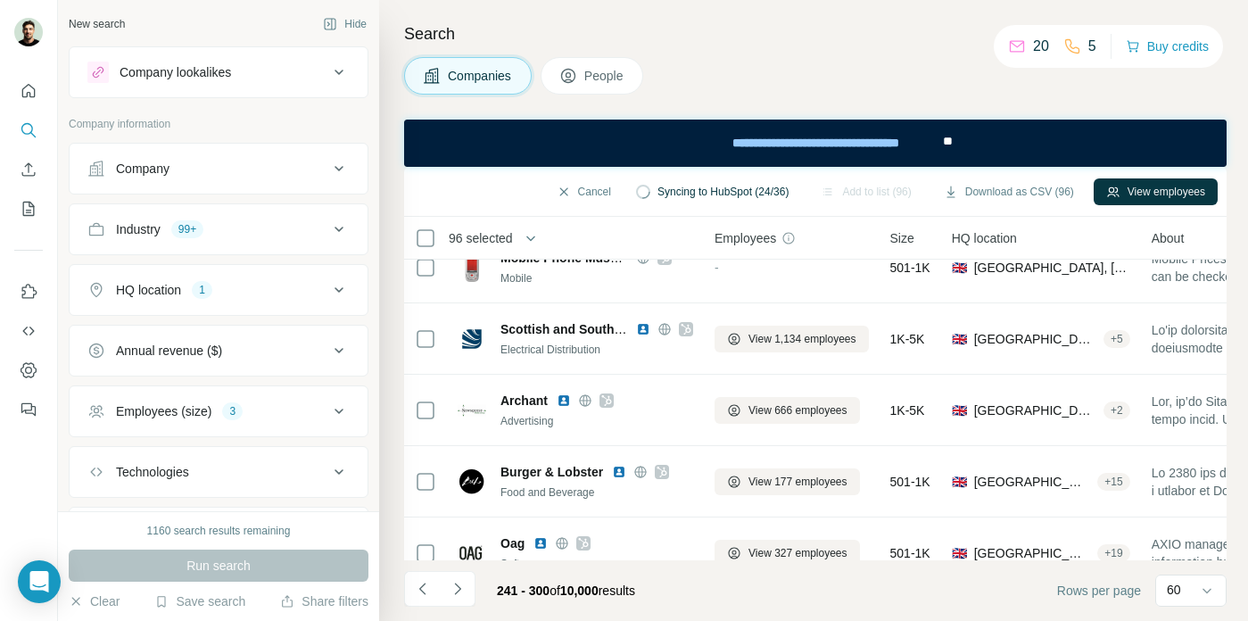
scroll to position [1960, 0]
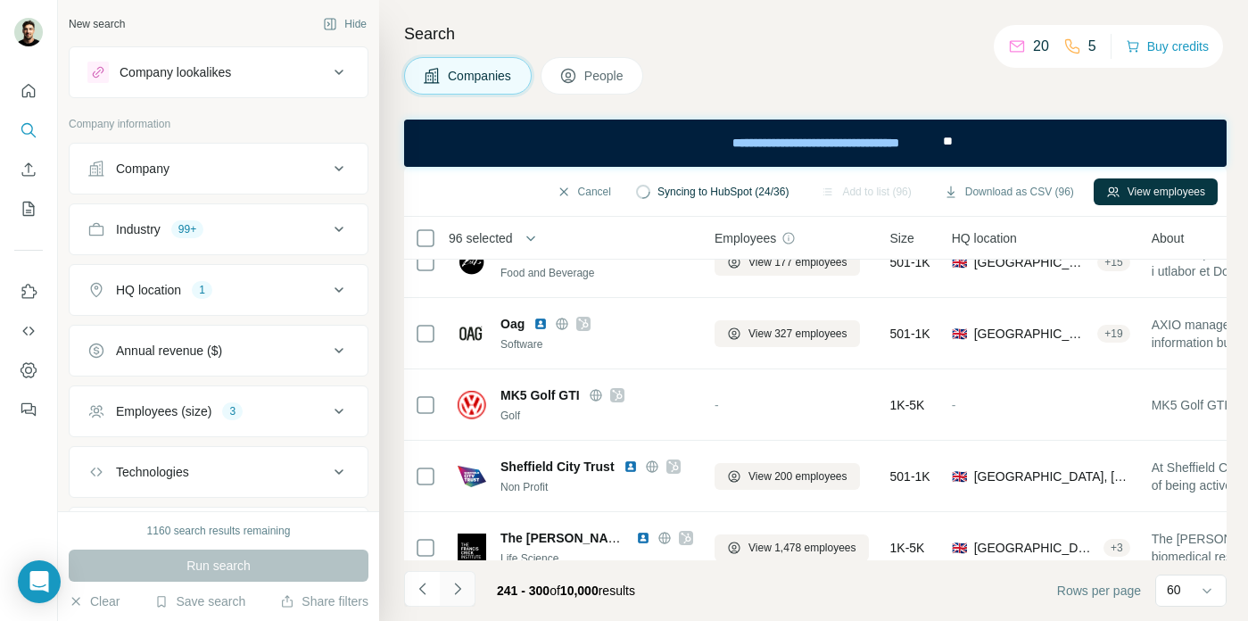
click at [457, 589] on icon "Navigate to next page" at bounding box center [458, 589] width 18 height 18
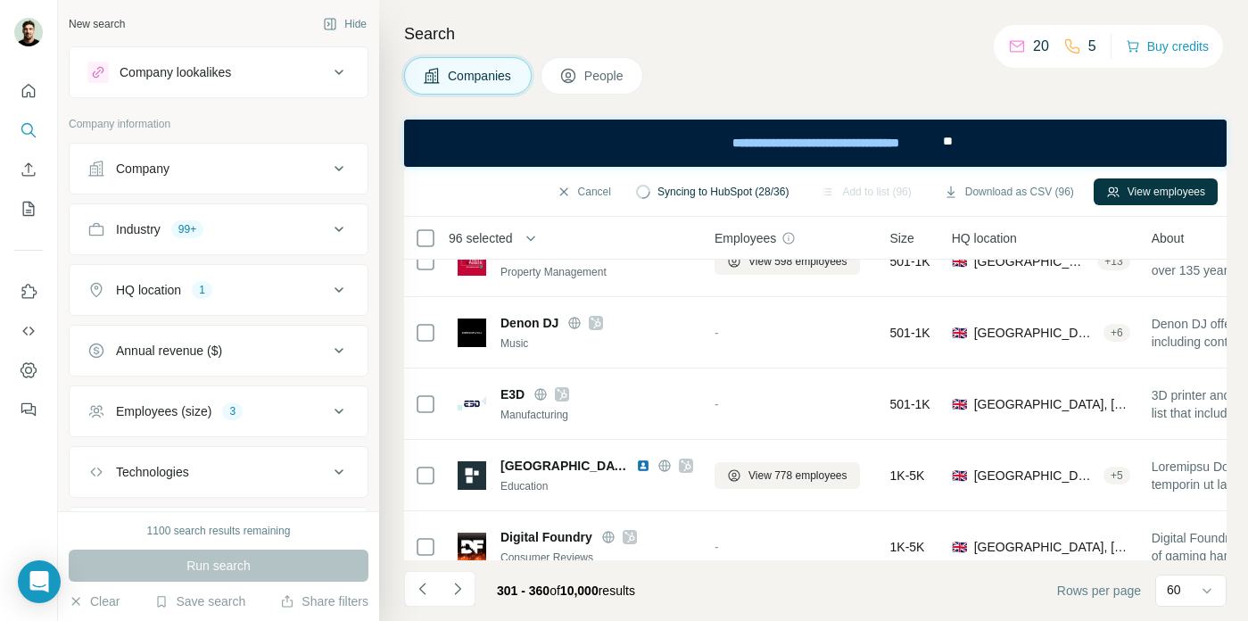
scroll to position [3723, 0]
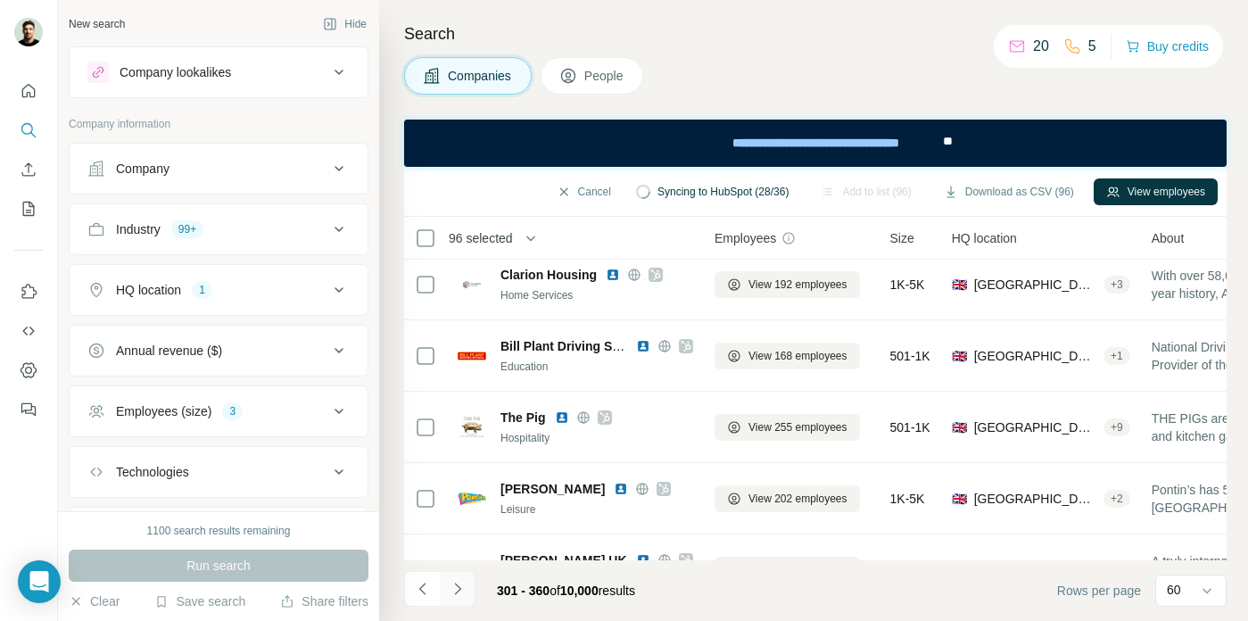
click at [458, 597] on icon "Navigate to next page" at bounding box center [458, 589] width 18 height 18
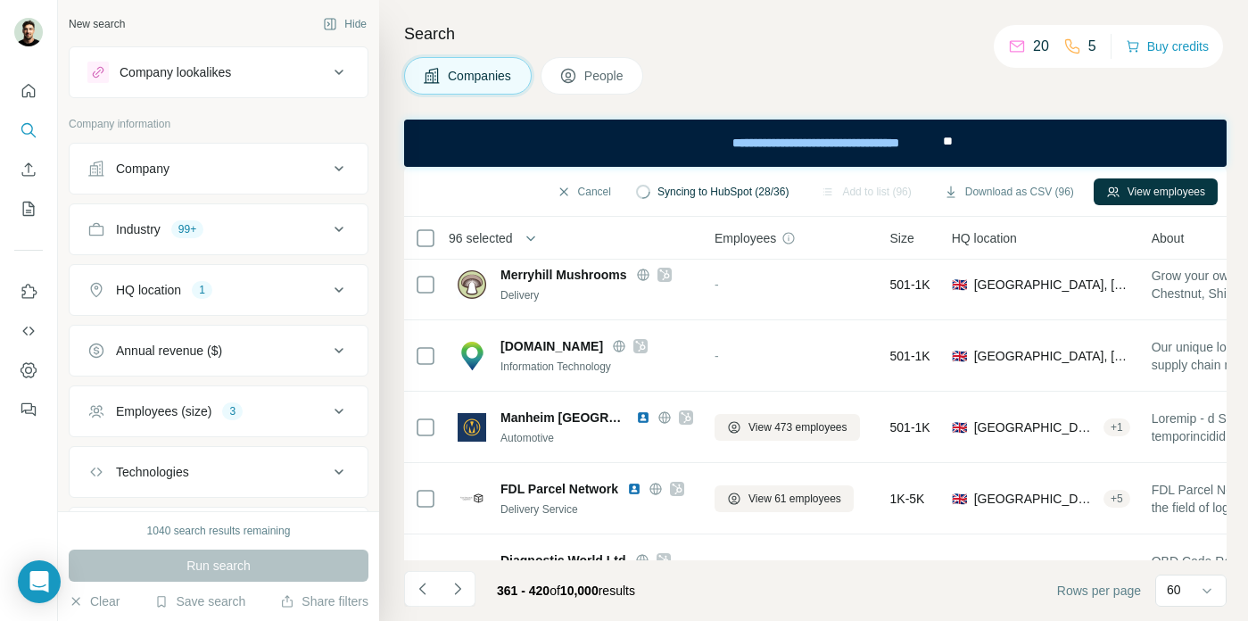
scroll to position [3983, 0]
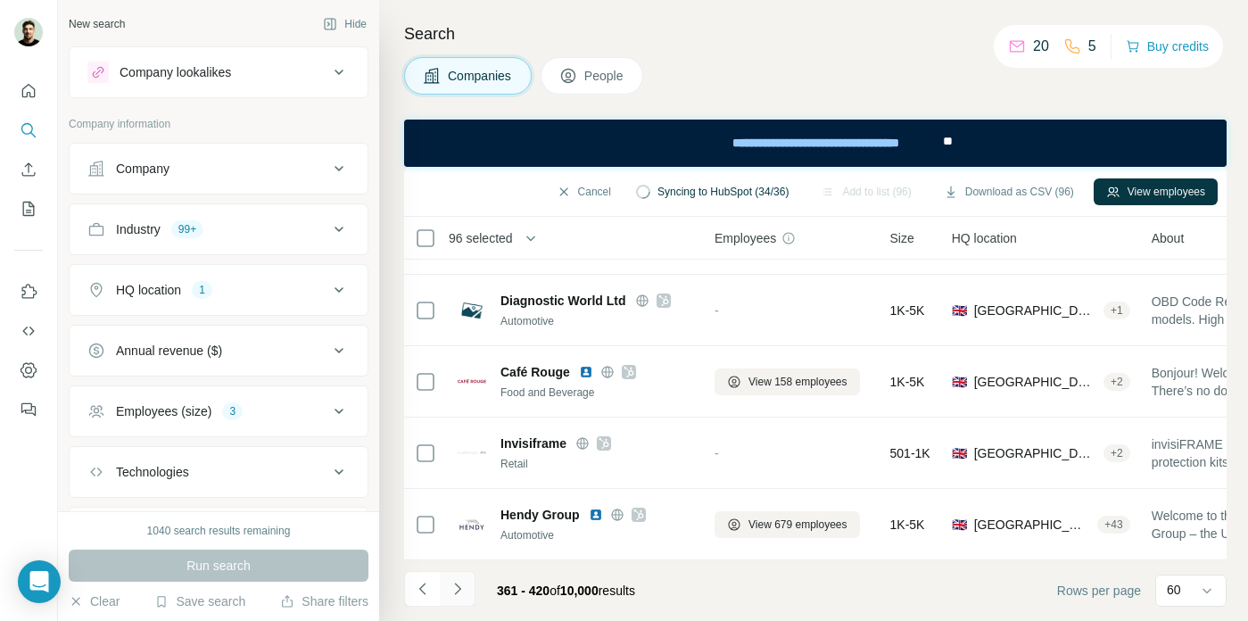
click at [464, 600] on button "Navigate to next page" at bounding box center [458, 589] width 36 height 36
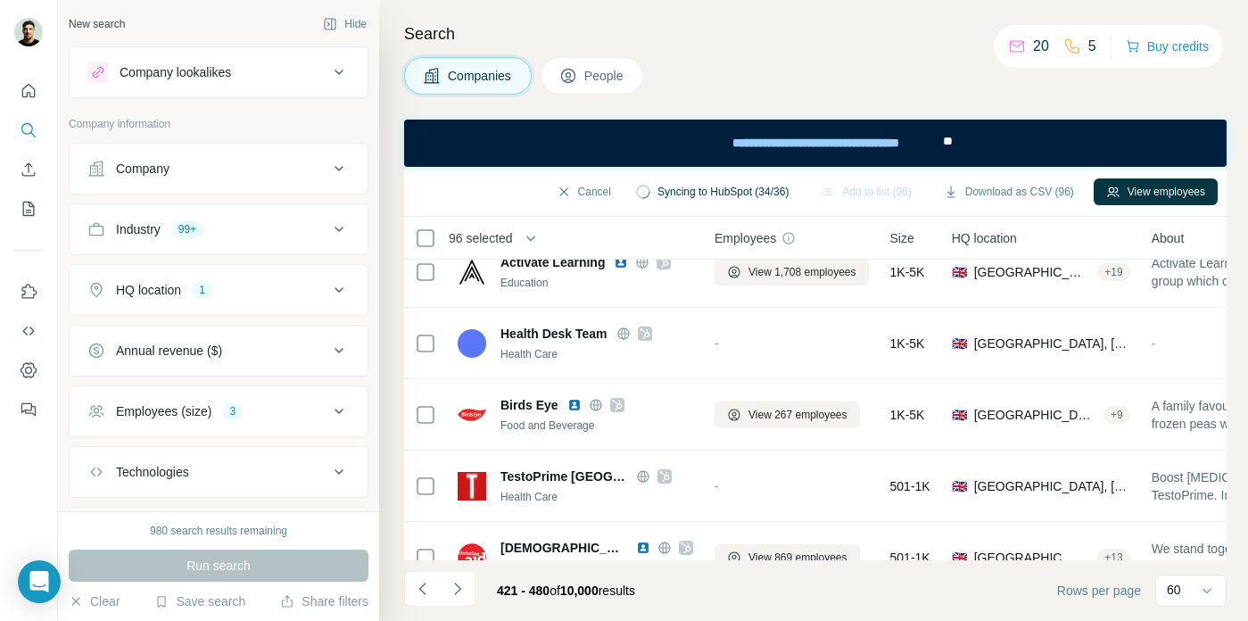
scroll to position [0, 0]
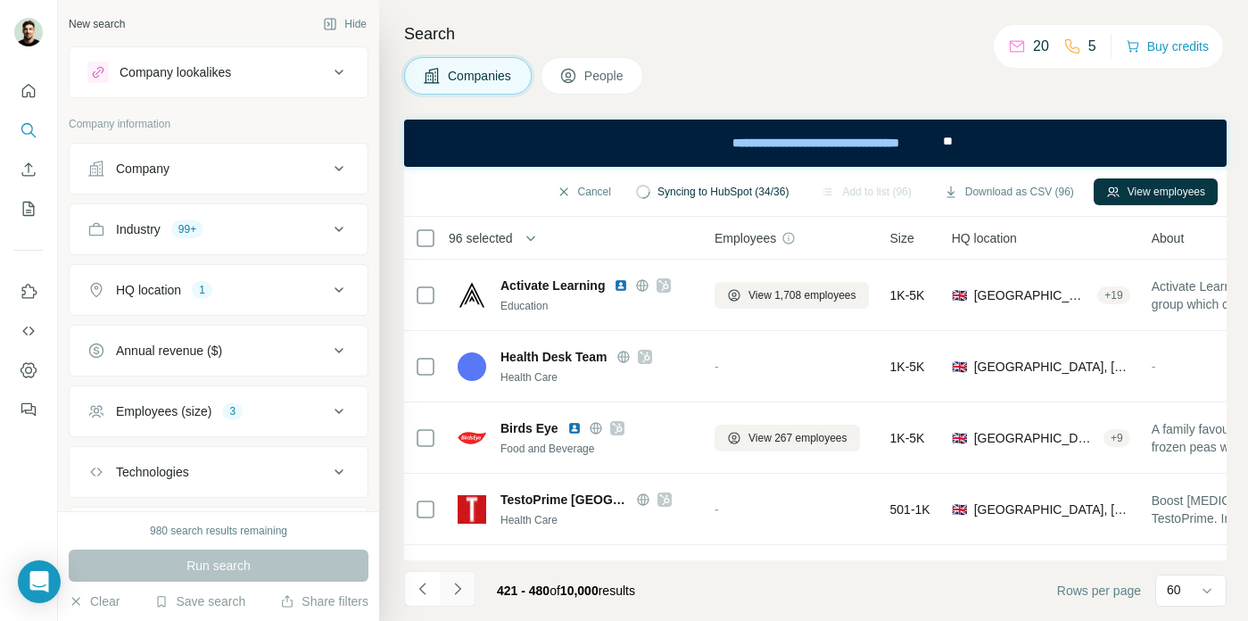
click at [460, 584] on icon "Navigate to next page" at bounding box center [458, 589] width 18 height 18
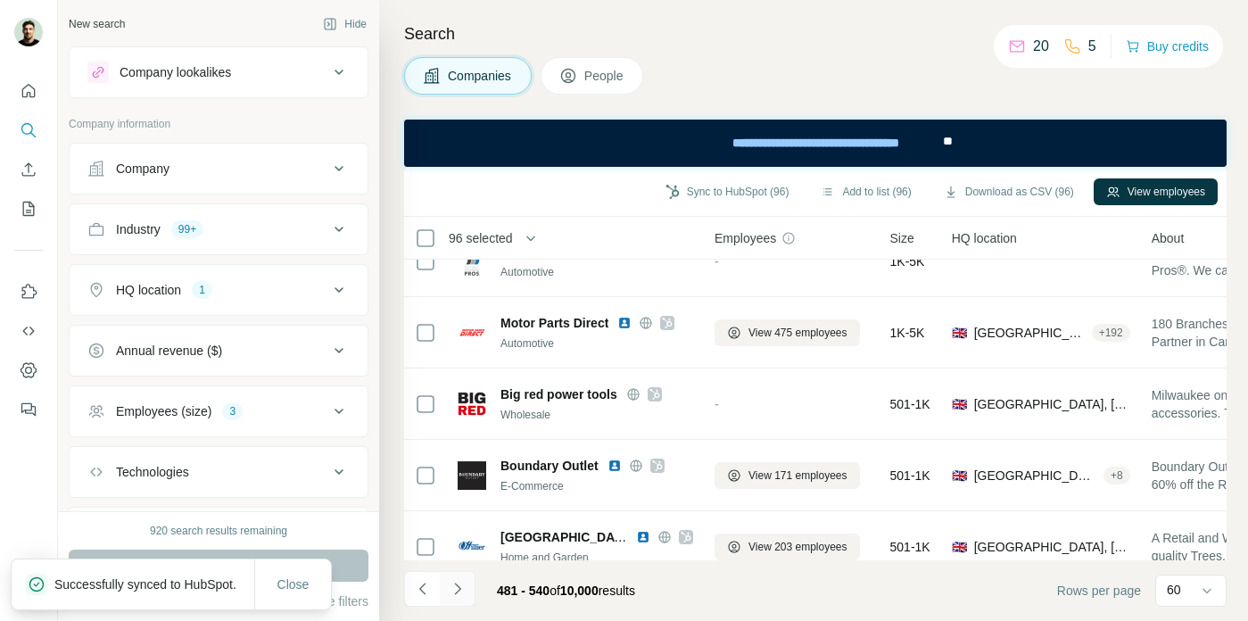
click at [458, 597] on icon "Navigate to next page" at bounding box center [458, 589] width 18 height 18
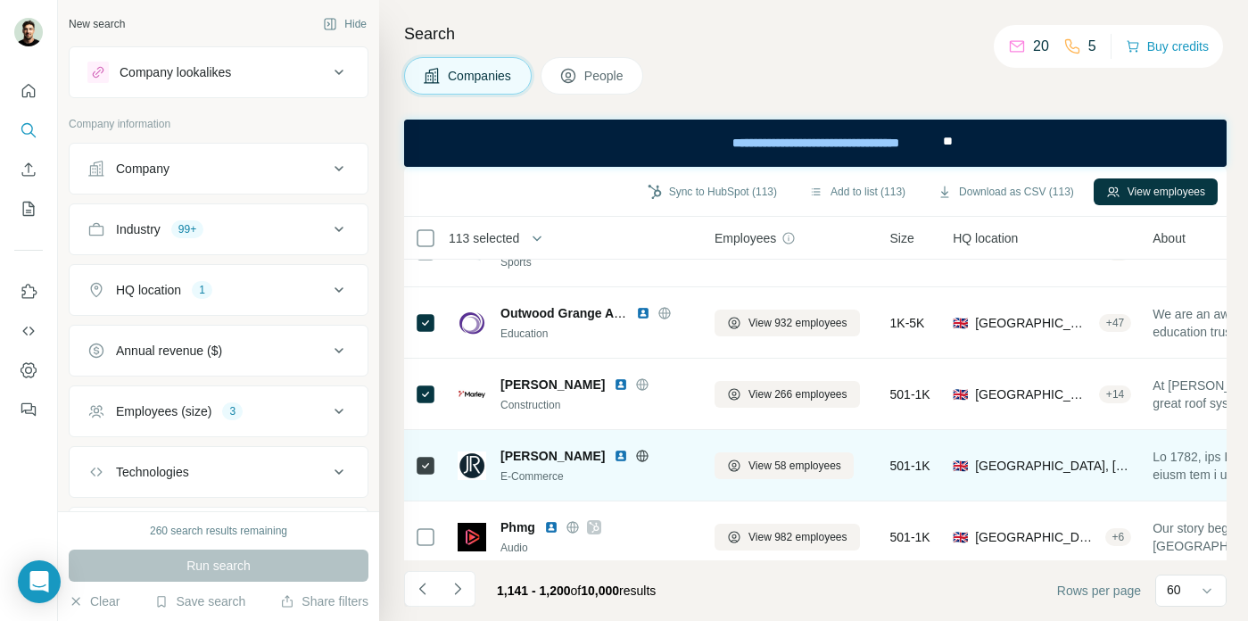
scroll to position [3983, 0]
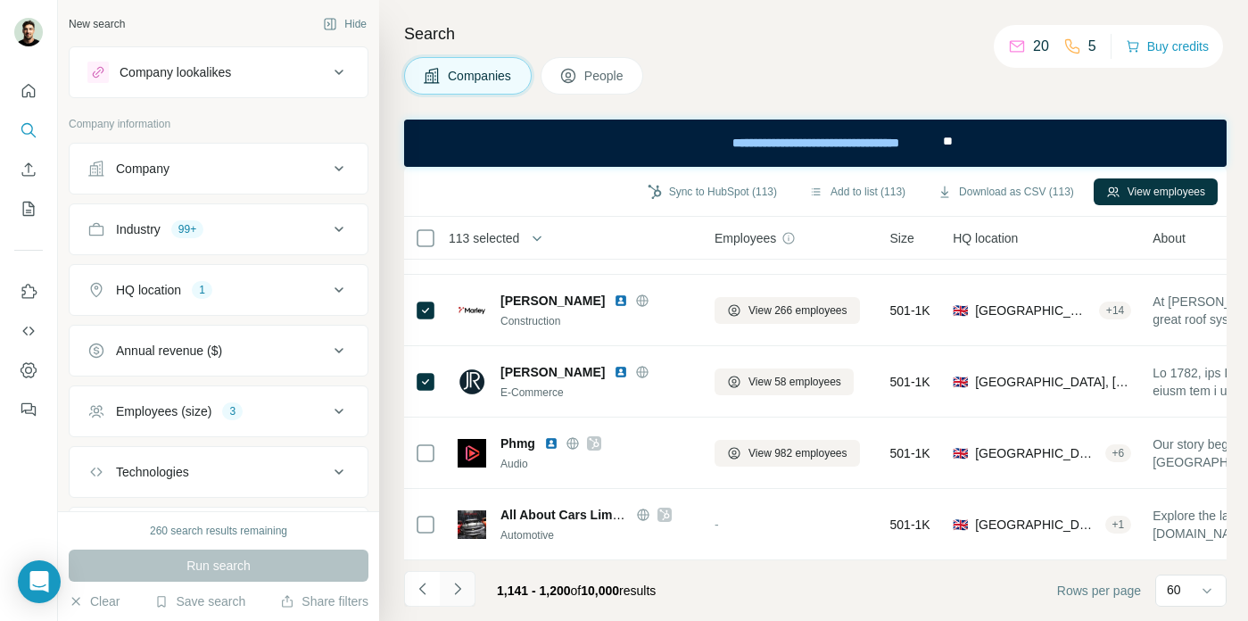
click at [462, 584] on icon "Navigate to next page" at bounding box center [458, 589] width 18 height 18
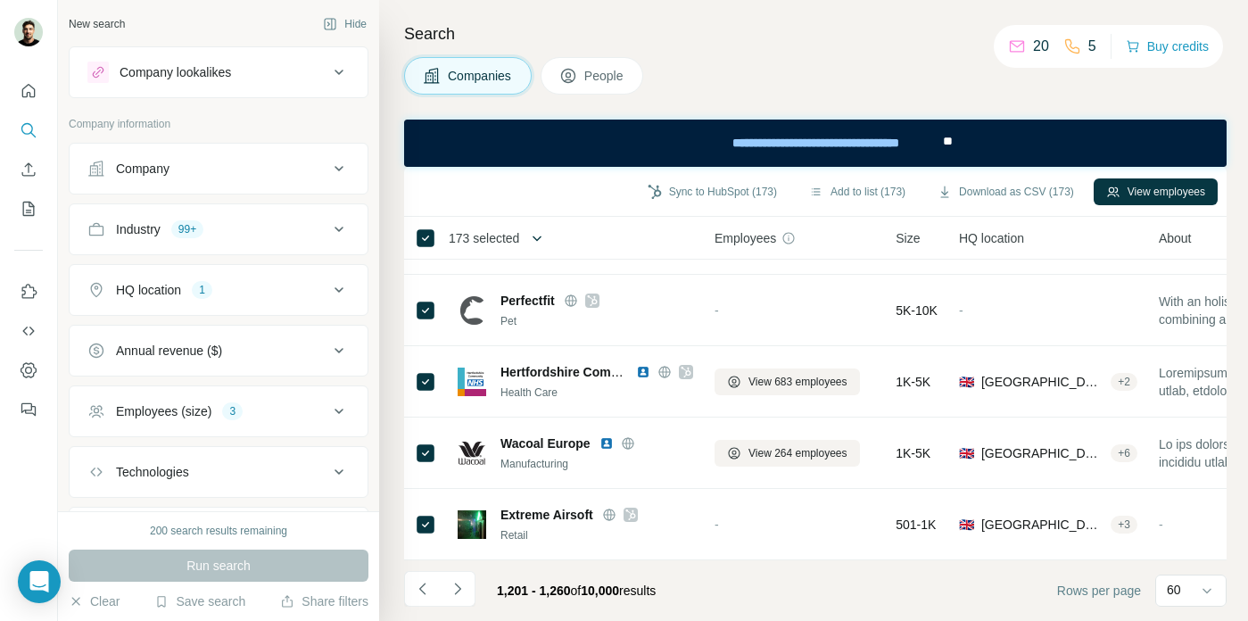
click at [533, 234] on button "button" at bounding box center [537, 238] width 36 height 36
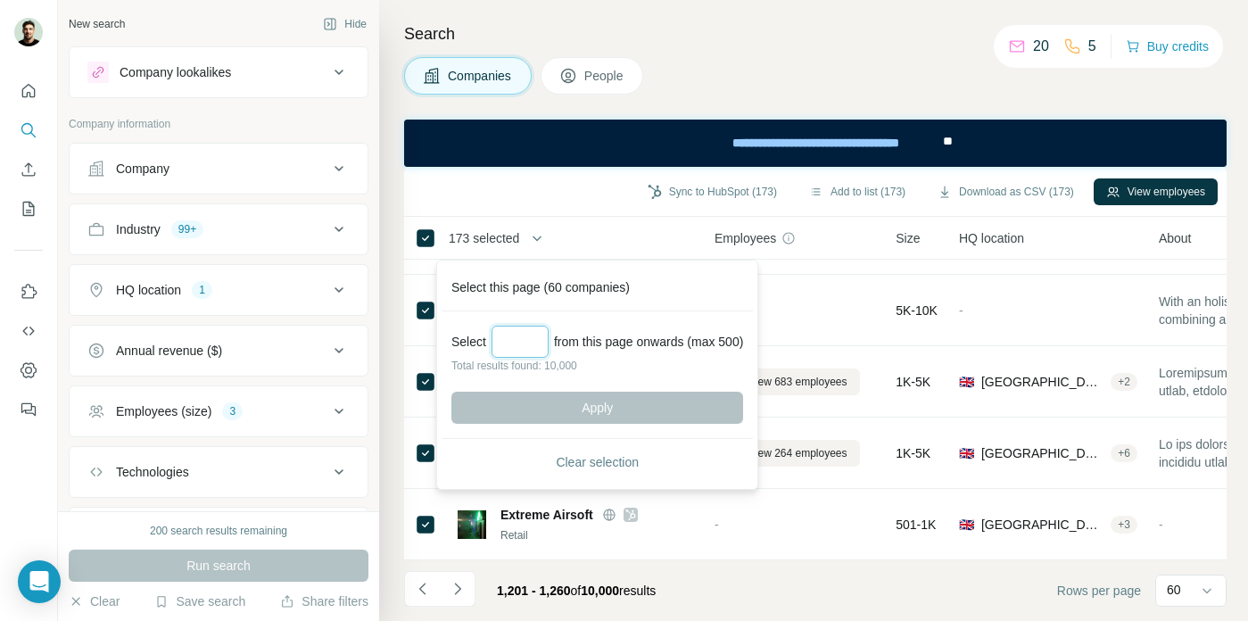
click at [524, 344] on input "Select a number (up to 500)" at bounding box center [520, 342] width 57 height 32
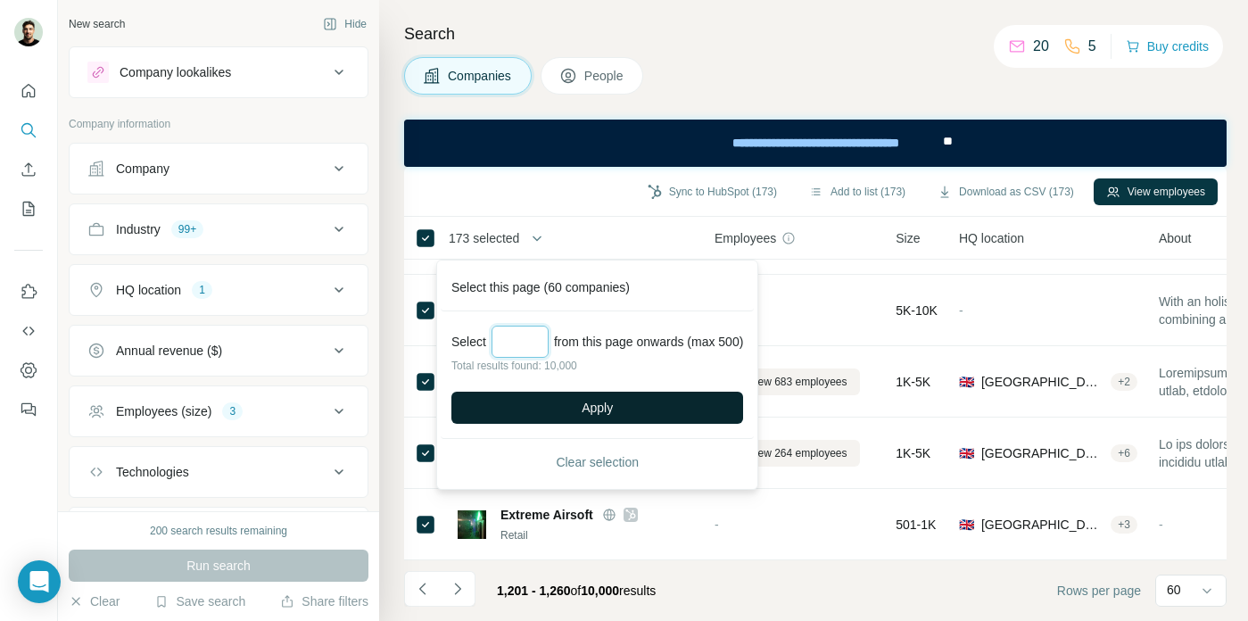
type input "***"
click at [552, 397] on button "Apply" at bounding box center [598, 408] width 292 height 32
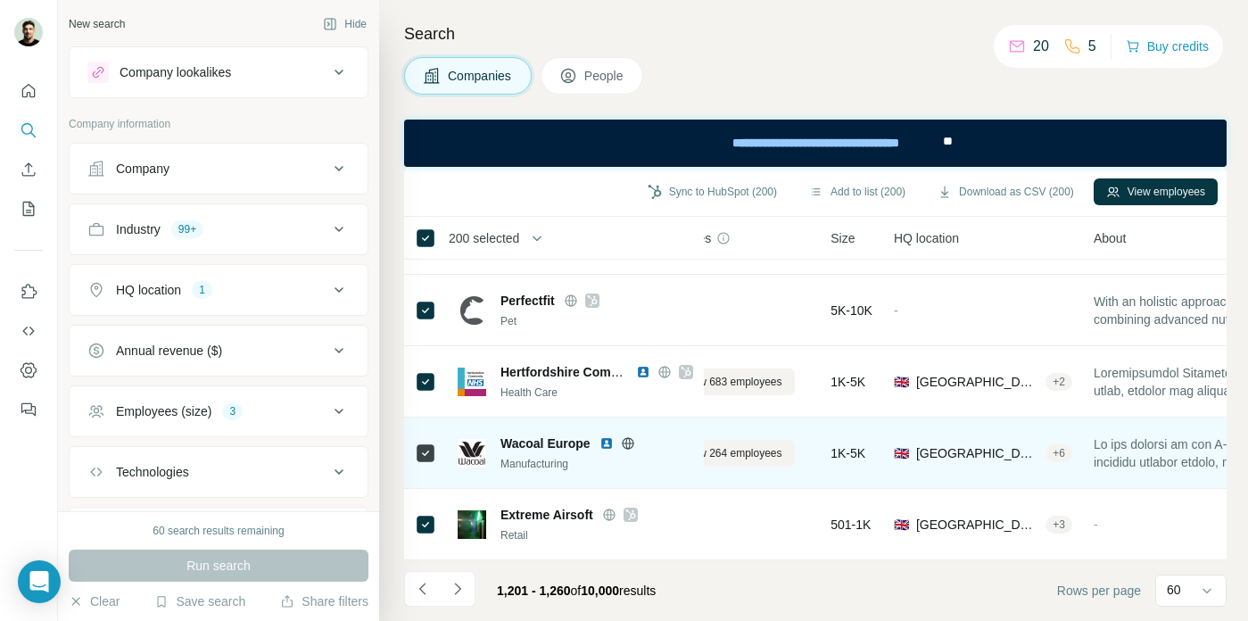
scroll to position [3983, 105]
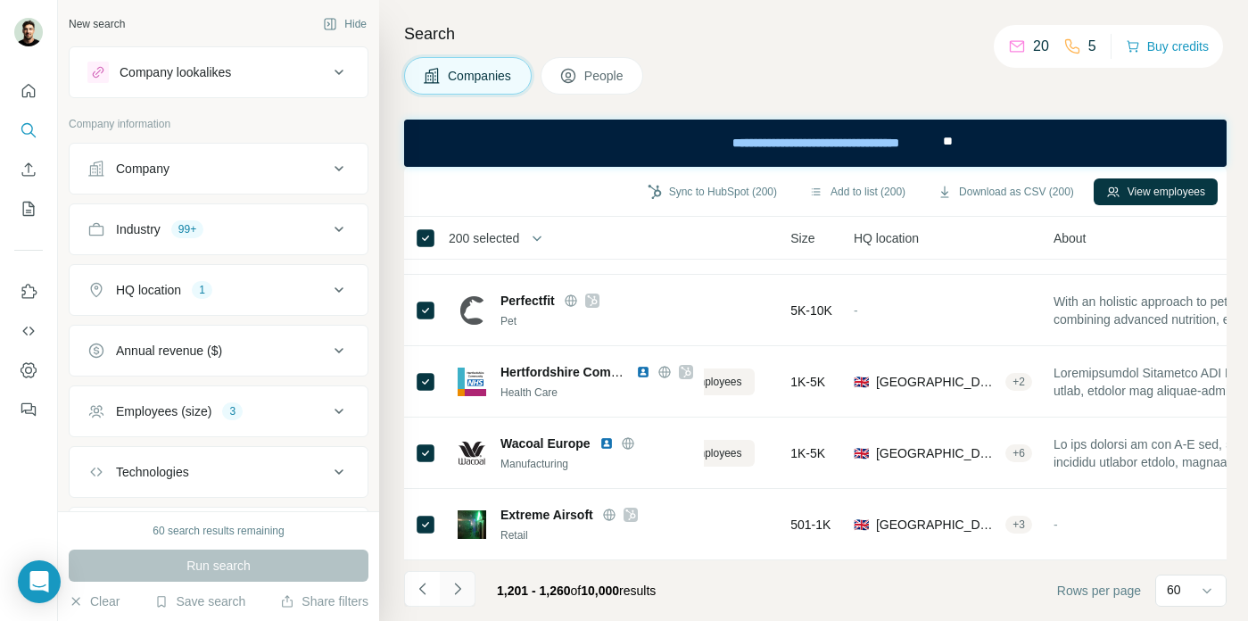
click at [460, 585] on icon "Navigate to next page" at bounding box center [458, 589] width 18 height 18
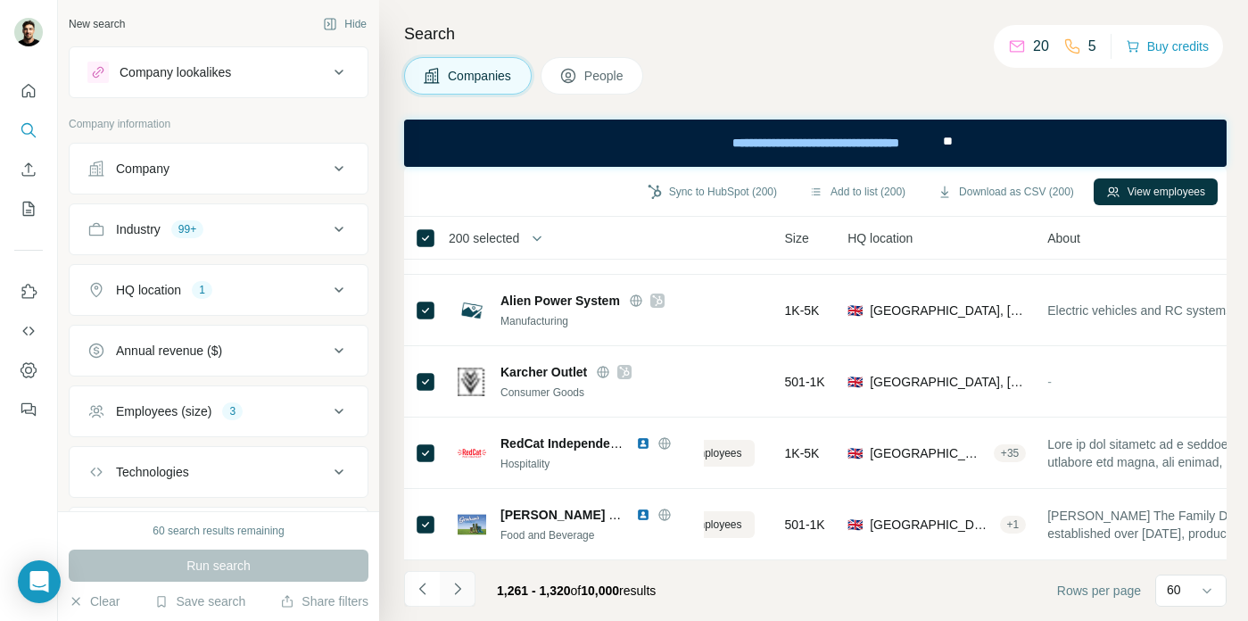
click at [460, 585] on icon "Navigate to next page" at bounding box center [458, 589] width 18 height 18
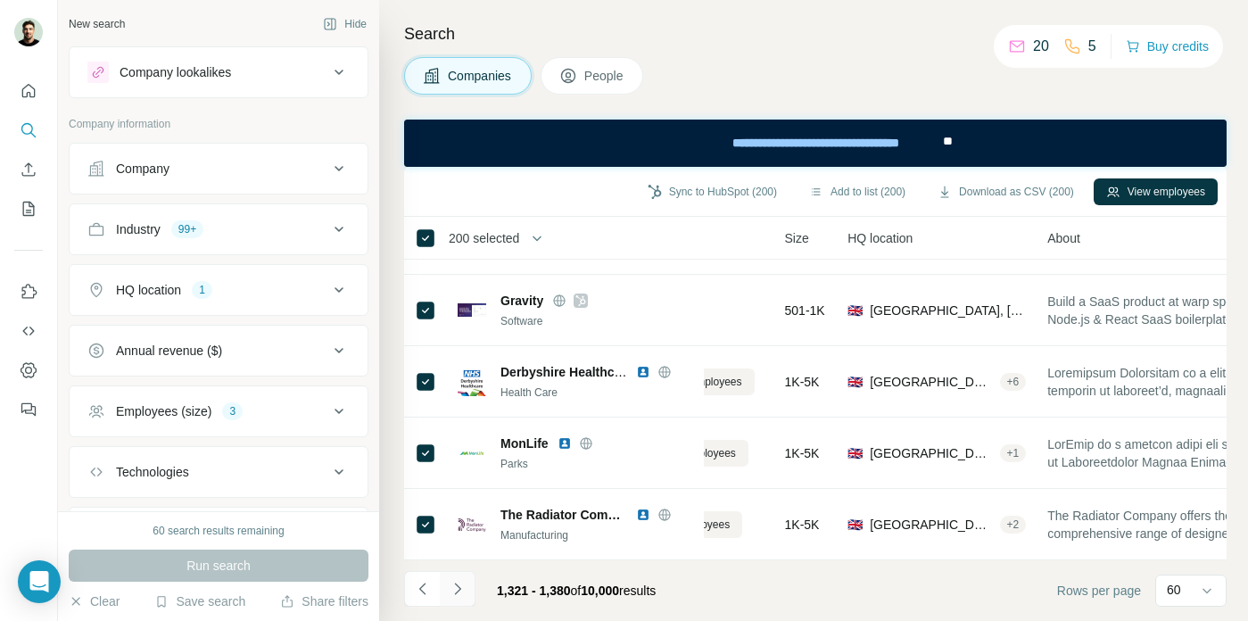
click at [460, 584] on icon "Navigate to next page" at bounding box center [458, 589] width 18 height 18
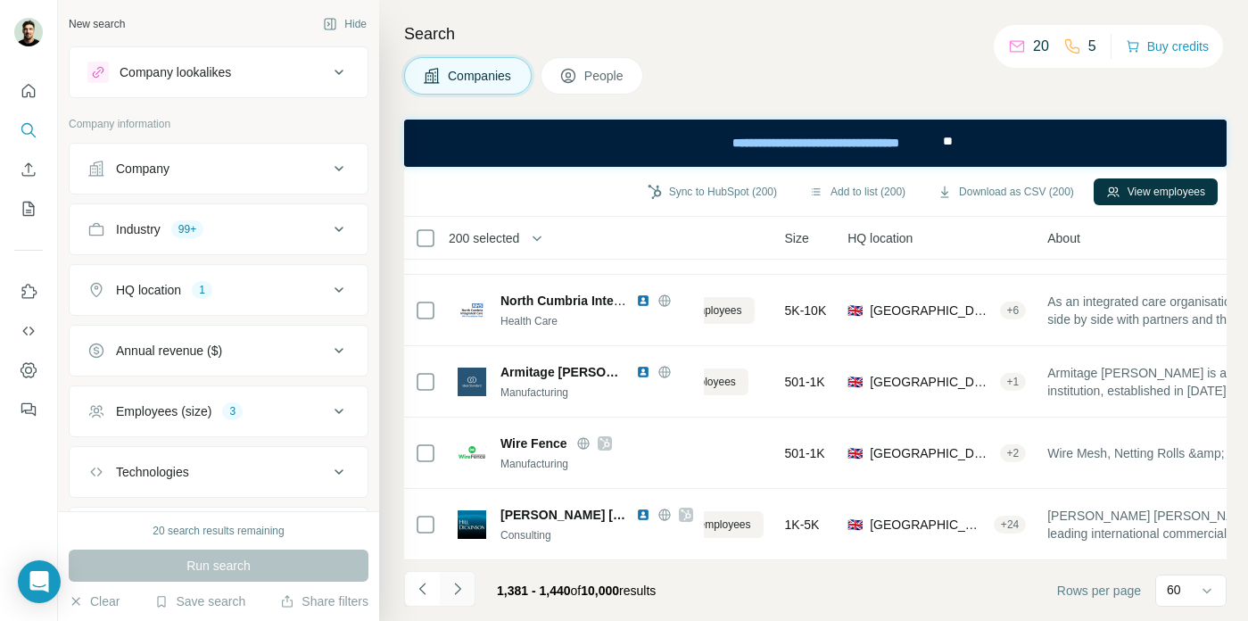
click at [461, 587] on icon "Navigate to next page" at bounding box center [458, 589] width 18 height 18
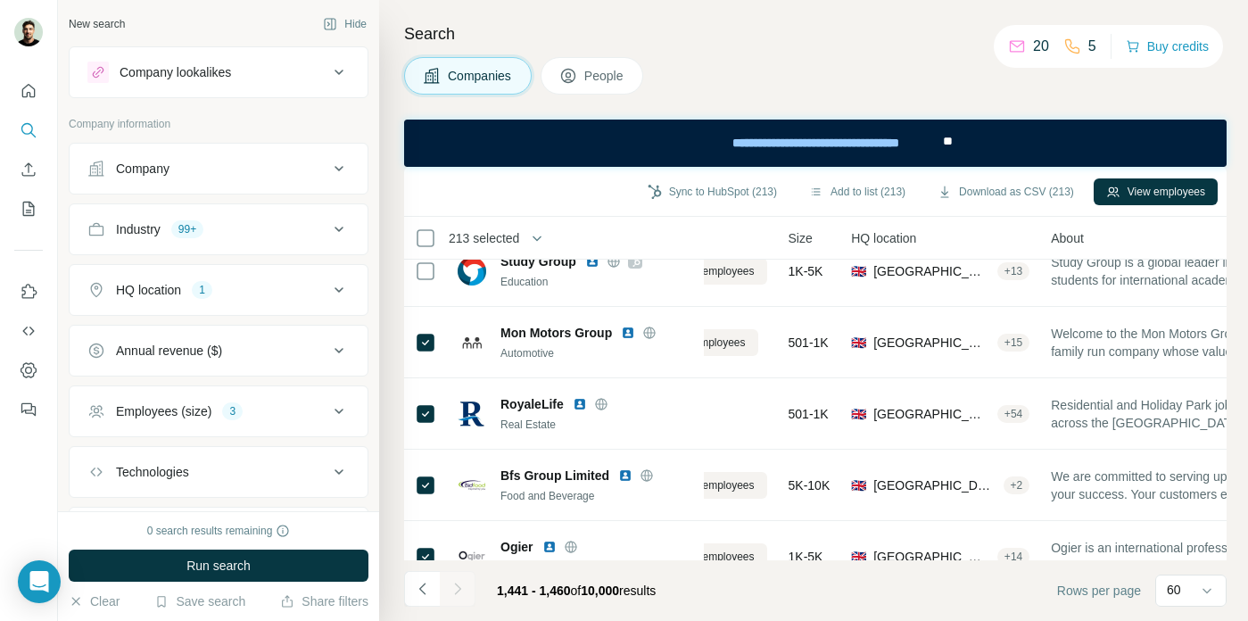
scroll to position [1127, 102]
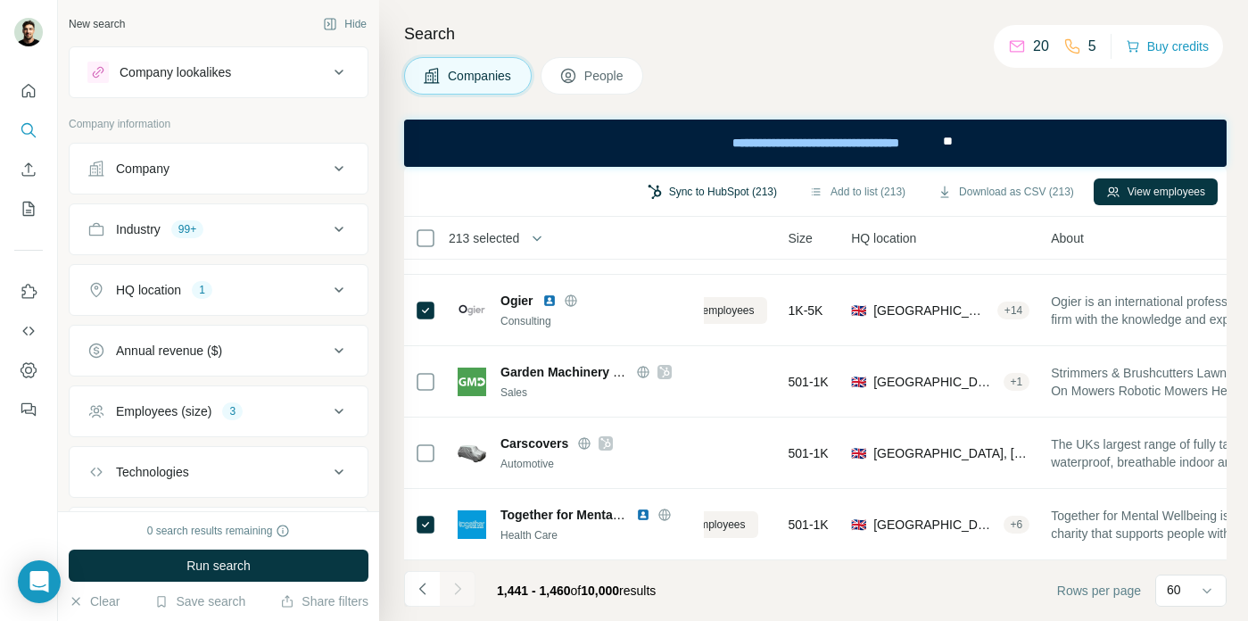
click at [739, 192] on button "Sync to HubSpot (213)" at bounding box center [712, 191] width 154 height 27
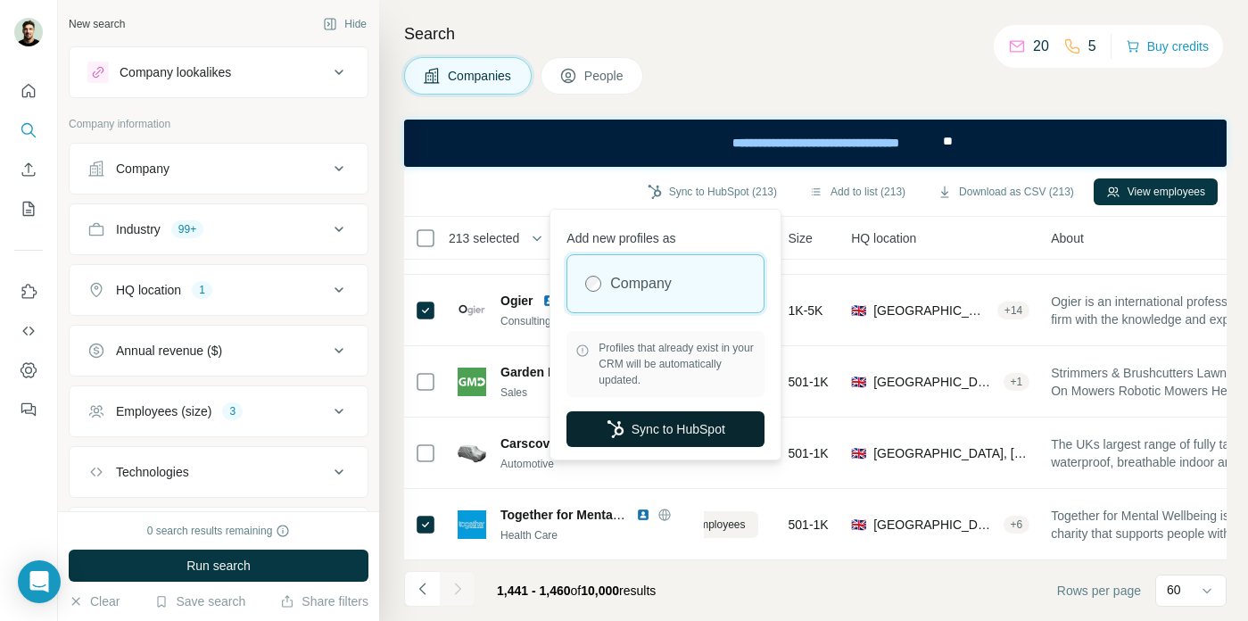
click at [664, 434] on button "Sync to HubSpot" at bounding box center [666, 429] width 198 height 36
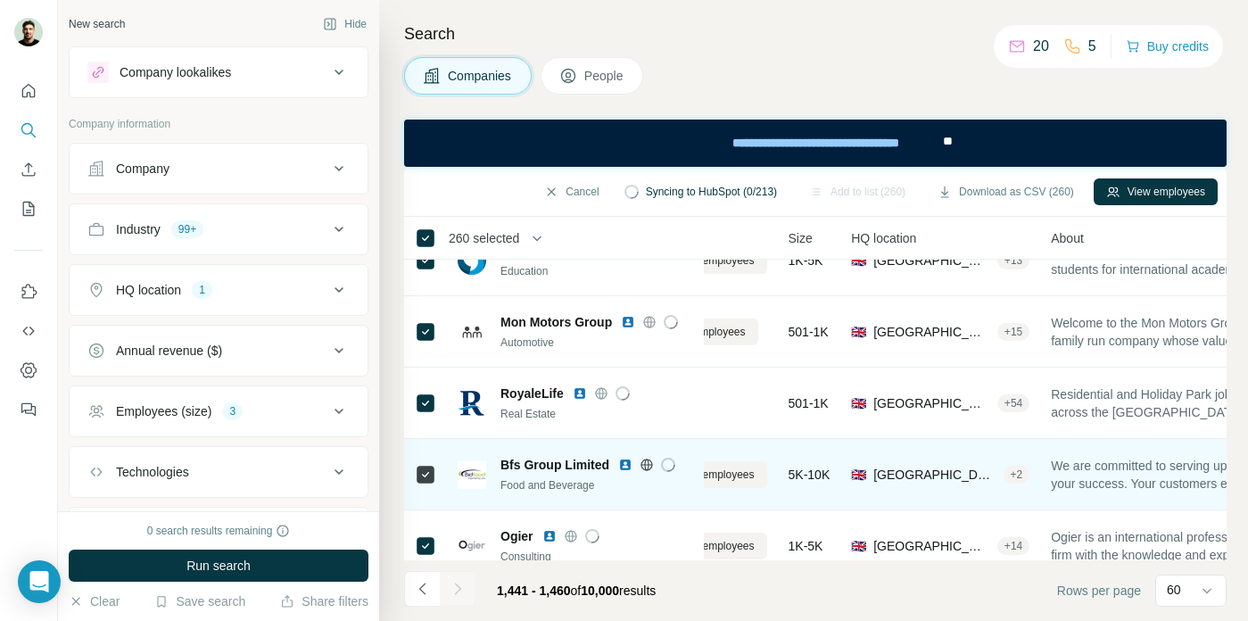
scroll to position [0, 102]
